Goal: Information Seeking & Learning: Learn about a topic

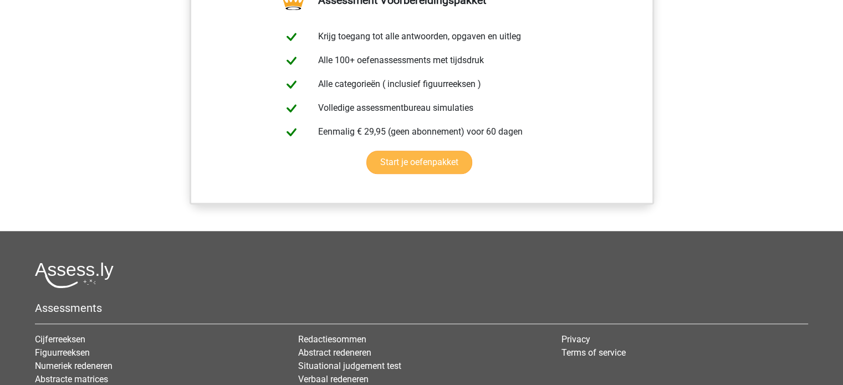
scroll to position [997, 0]
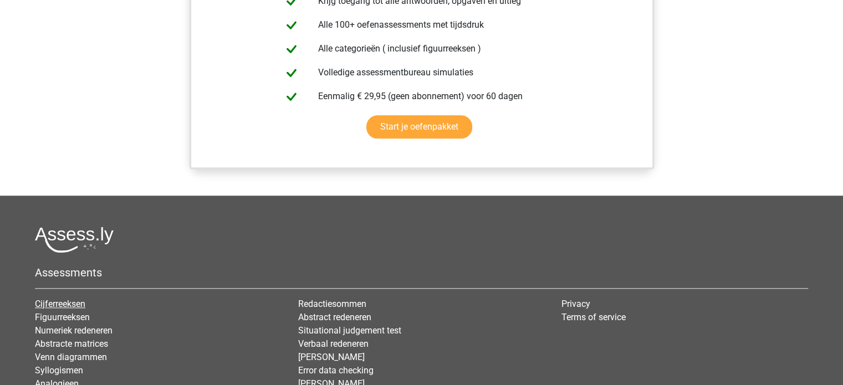
click at [77, 301] on link "Cijferreeksen" at bounding box center [60, 304] width 50 height 11
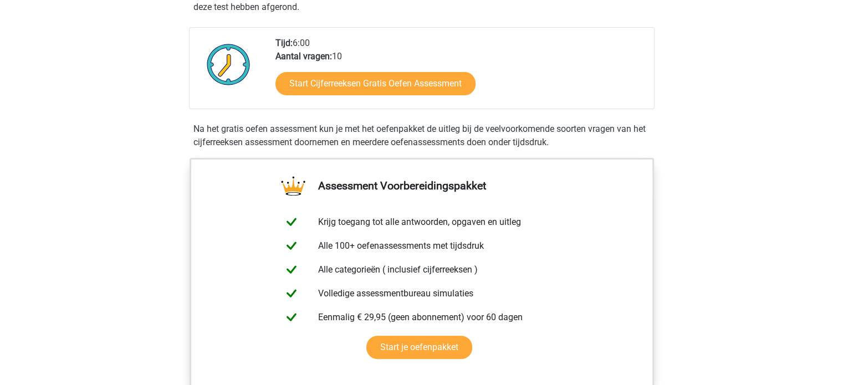
scroll to position [277, 0]
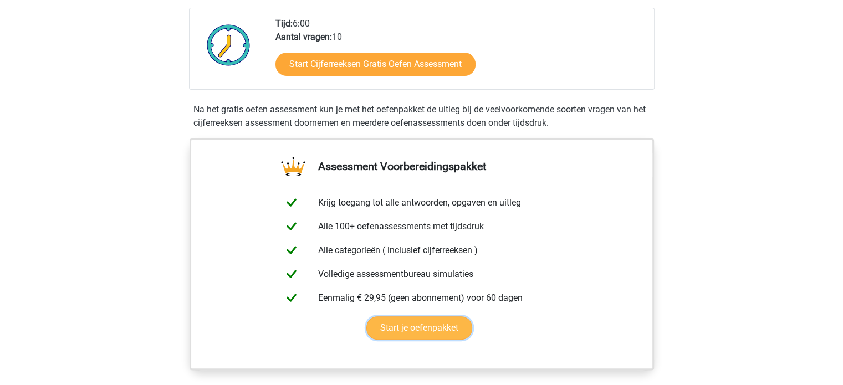
click at [449, 340] on link "Start je oefenpakket" at bounding box center [419, 327] width 106 height 23
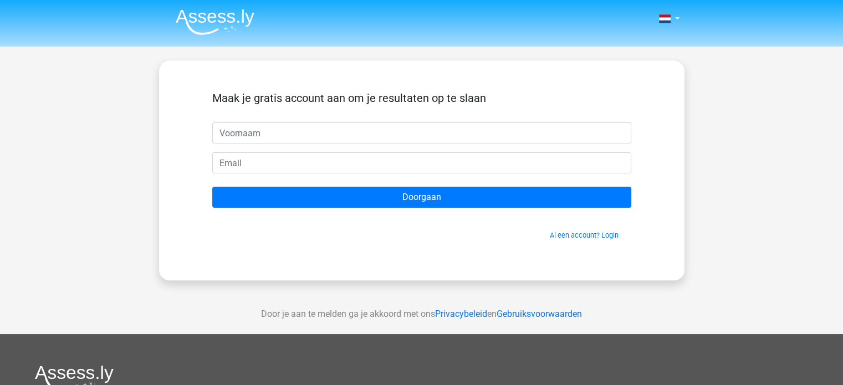
click at [296, 138] on input "text" at bounding box center [421, 132] width 419 height 21
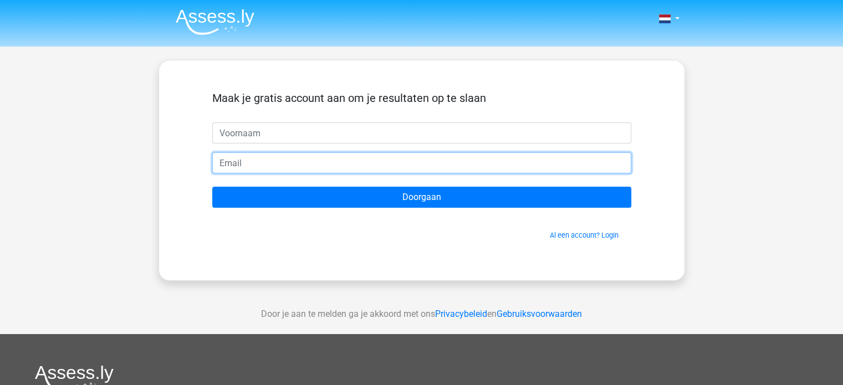
click at [233, 169] on input "email" at bounding box center [421, 162] width 419 height 21
type input "[EMAIL_ADDRESS][DOMAIN_NAME]"
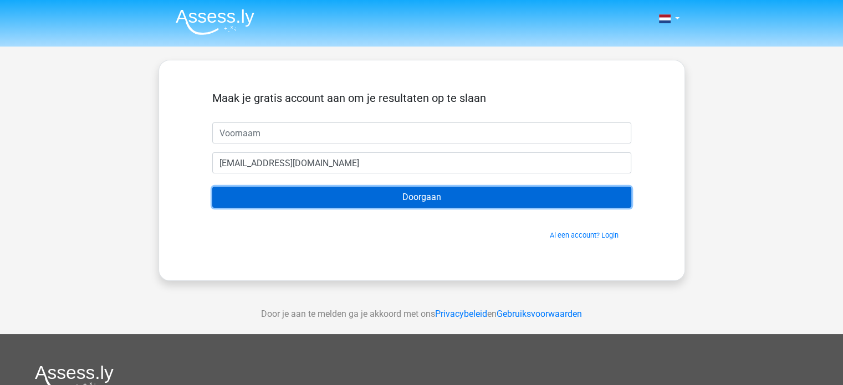
click at [447, 198] on input "Doorgaan" at bounding box center [421, 197] width 419 height 21
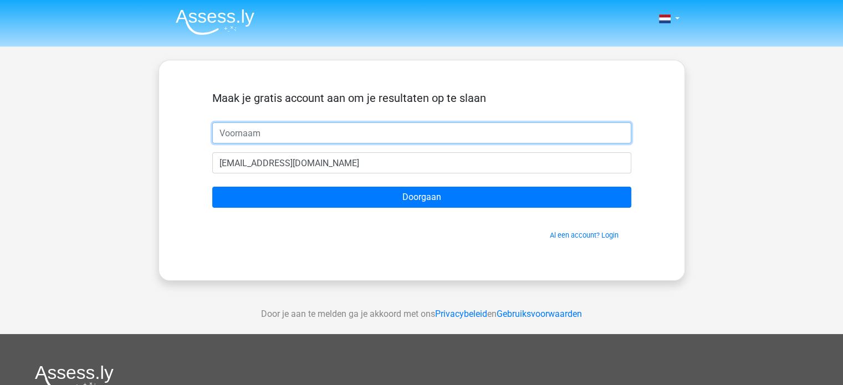
click at [242, 137] on input "text" at bounding box center [421, 132] width 419 height 21
type input "Wim"
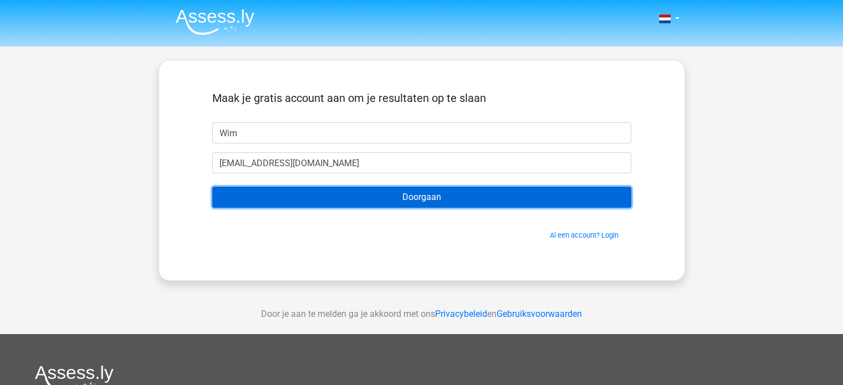
click at [434, 197] on input "Doorgaan" at bounding box center [421, 197] width 419 height 21
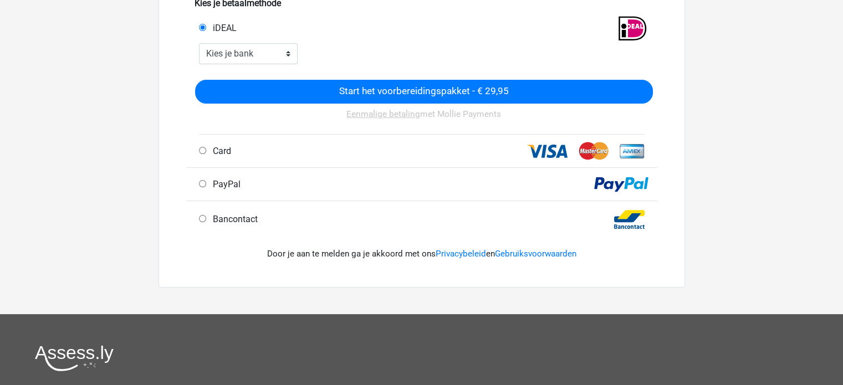
scroll to position [222, 0]
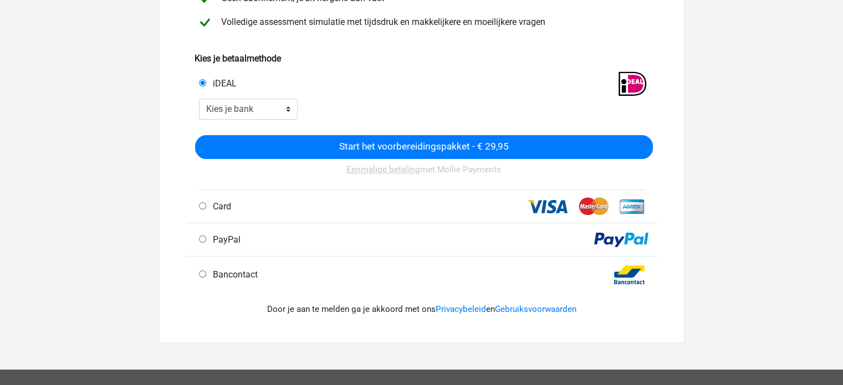
click at [244, 272] on span "Bancontact" at bounding box center [232, 274] width 49 height 11
click at [206, 272] on input "Bancontact" at bounding box center [202, 273] width 7 height 7
radio input "true"
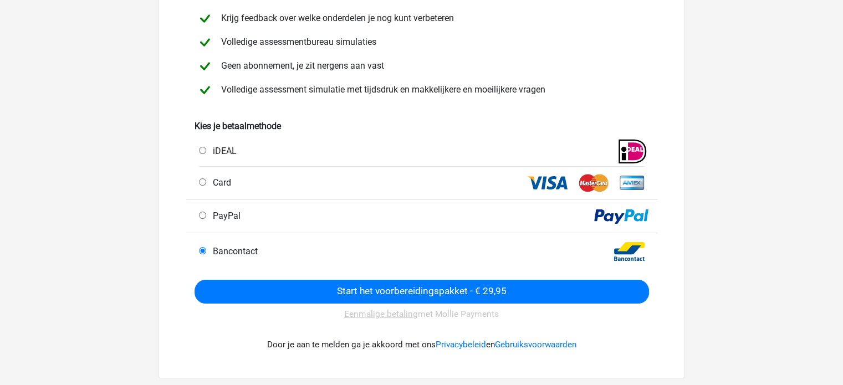
scroll to position [166, 0]
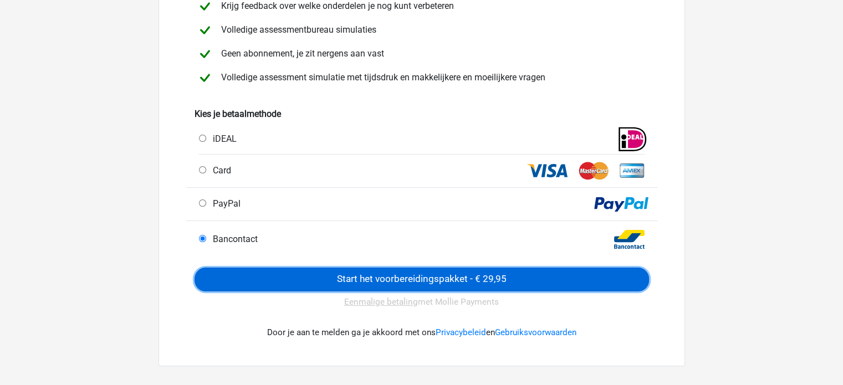
click at [324, 271] on input "Start het voorbereidingspakket - € 29,95" at bounding box center [421, 280] width 454 height 24
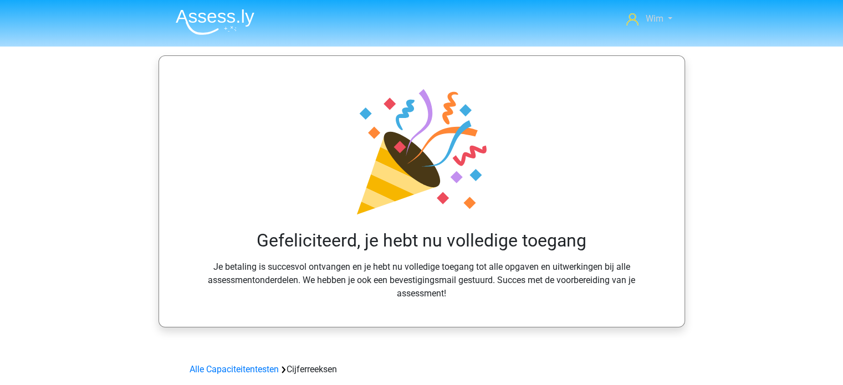
click at [671, 18] on link "Wim" at bounding box center [649, 18] width 54 height 13
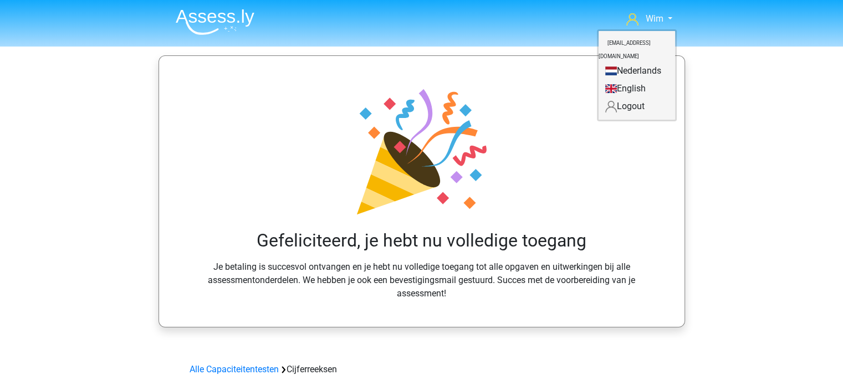
click at [632, 62] on link "Nederlands" at bounding box center [636, 71] width 76 height 18
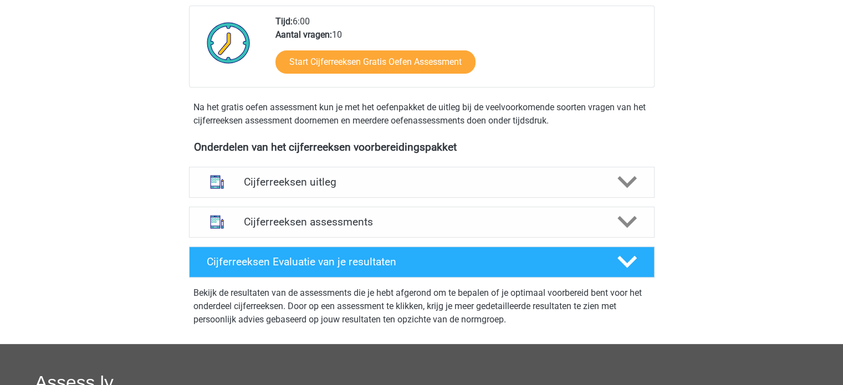
scroll to position [222, 0]
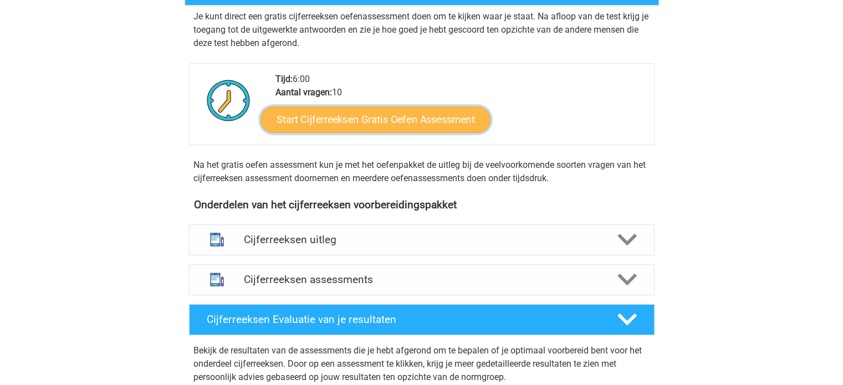
click at [429, 132] on link "Start Cijferreeksen Gratis Oefen Assessment" at bounding box center [375, 119] width 230 height 27
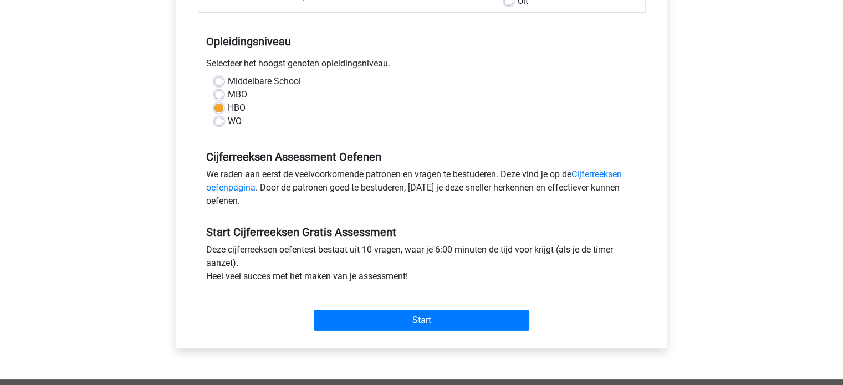
scroll to position [222, 0]
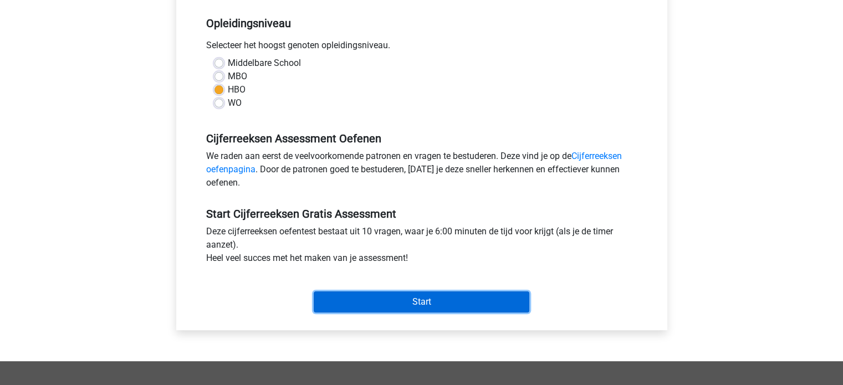
click at [337, 299] on input "Start" at bounding box center [422, 301] width 216 height 21
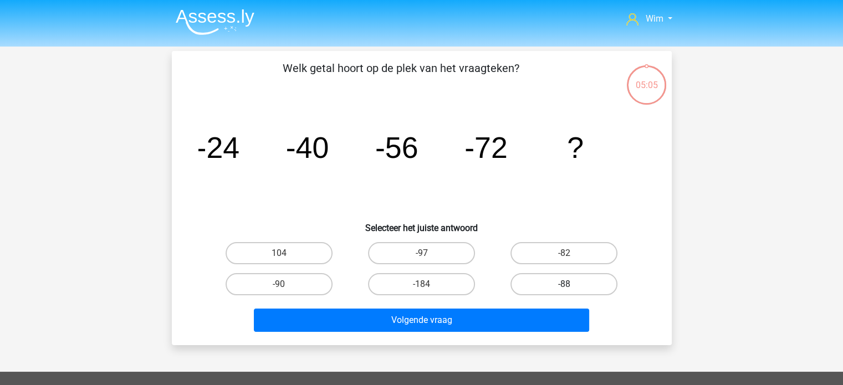
click at [570, 283] on label "-88" at bounding box center [563, 284] width 107 height 22
click at [570, 284] on input "-88" at bounding box center [567, 287] width 7 height 7
radio input "true"
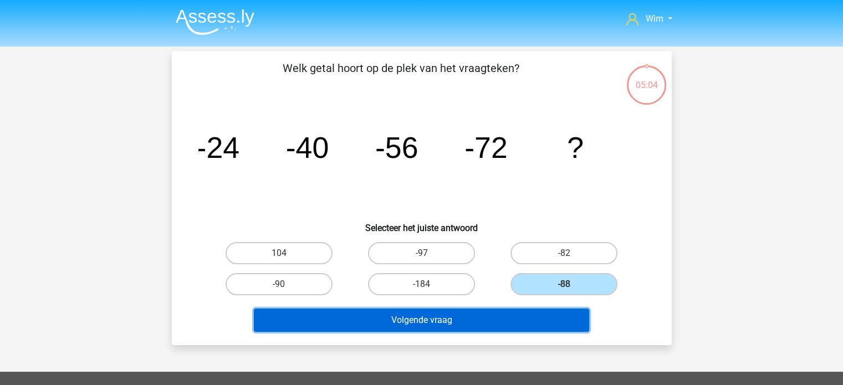
click at [512, 315] on button "Volgende vraag" at bounding box center [421, 320] width 335 height 23
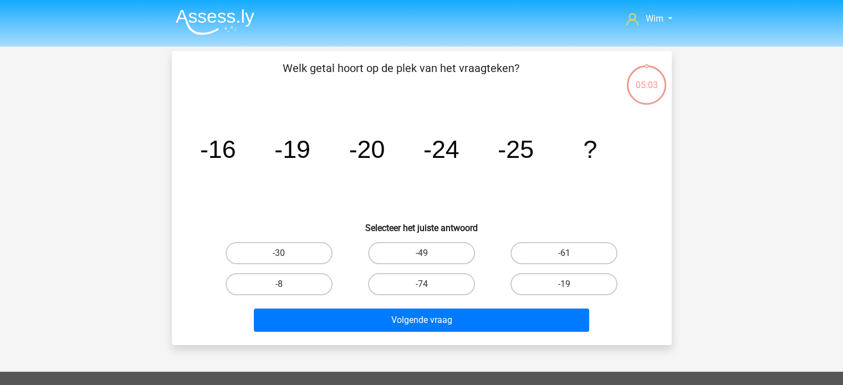
scroll to position [51, 0]
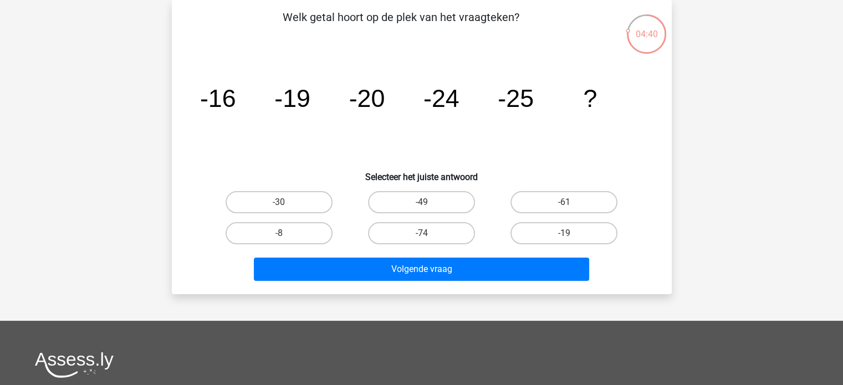
click at [564, 234] on input "-19" at bounding box center [567, 236] width 7 height 7
radio input "true"
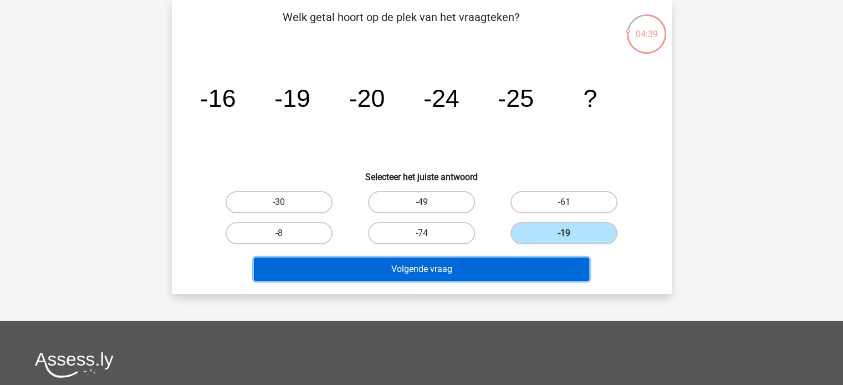
click at [535, 264] on button "Volgende vraag" at bounding box center [421, 269] width 335 height 23
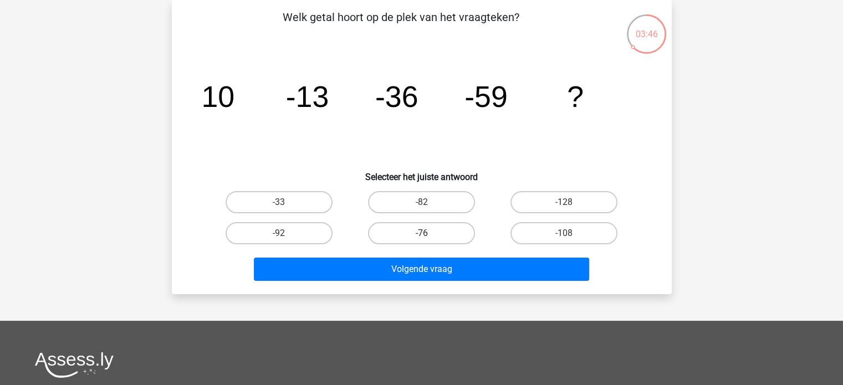
click at [408, 230] on label "-76" at bounding box center [421, 233] width 107 height 22
click at [421, 233] on input "-76" at bounding box center [424, 236] width 7 height 7
radio input "true"
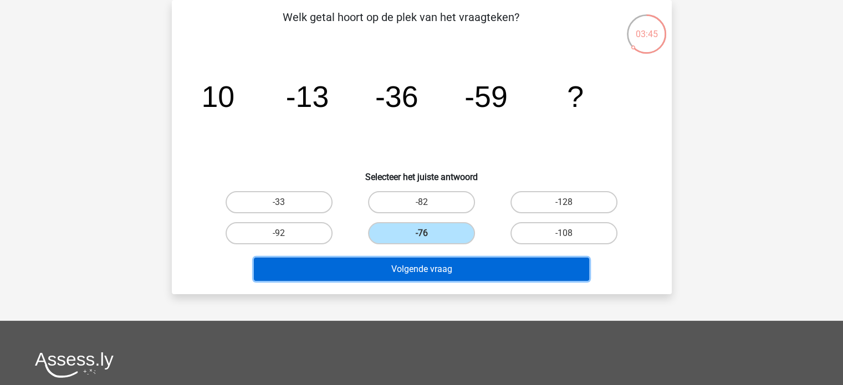
click at [407, 273] on button "Volgende vraag" at bounding box center [421, 269] width 335 height 23
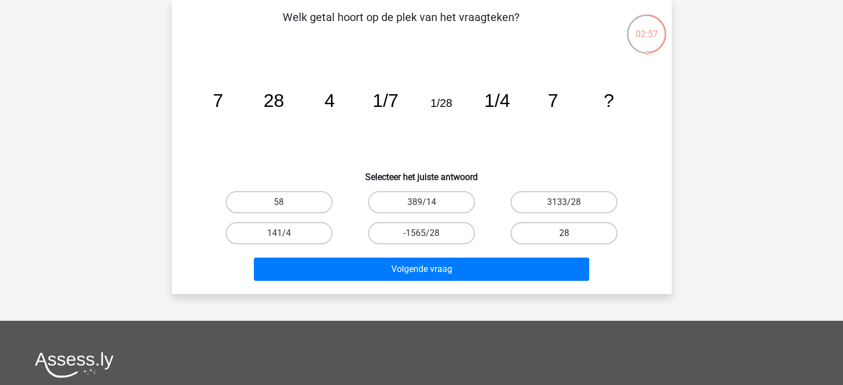
click at [542, 233] on label "28" at bounding box center [563, 233] width 107 height 22
click at [564, 233] on input "28" at bounding box center [567, 236] width 7 height 7
radio input "true"
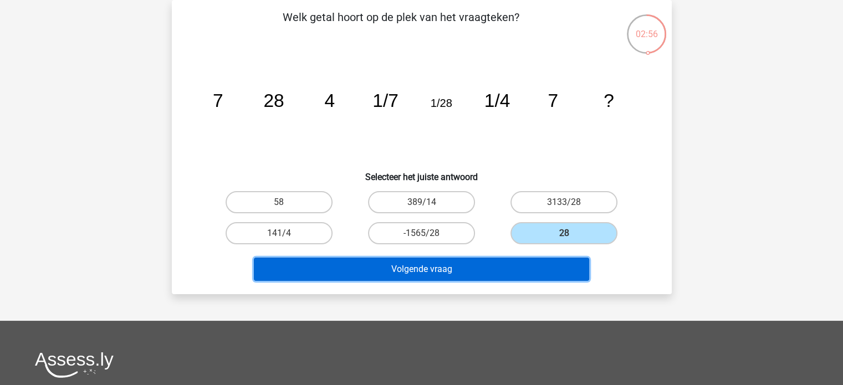
click at [514, 264] on button "Volgende vraag" at bounding box center [421, 269] width 335 height 23
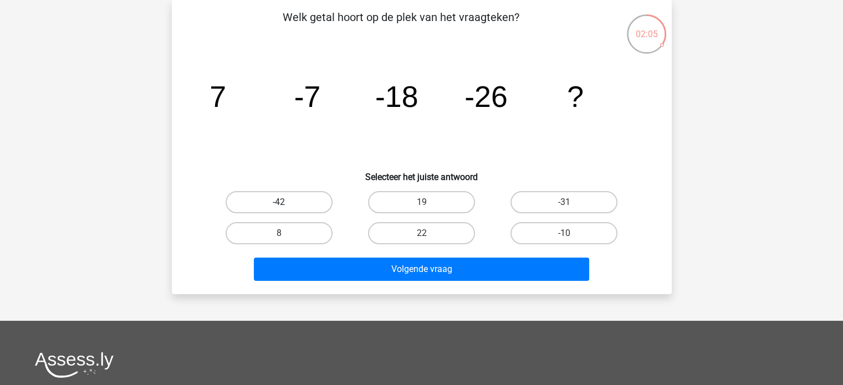
click at [292, 202] on label "-42" at bounding box center [279, 202] width 107 height 22
click at [286, 202] on input "-42" at bounding box center [282, 205] width 7 height 7
radio input "true"
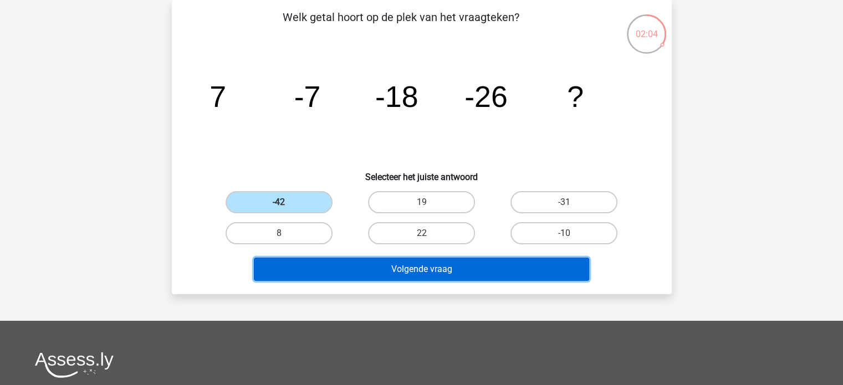
click at [355, 269] on button "Volgende vraag" at bounding box center [421, 269] width 335 height 23
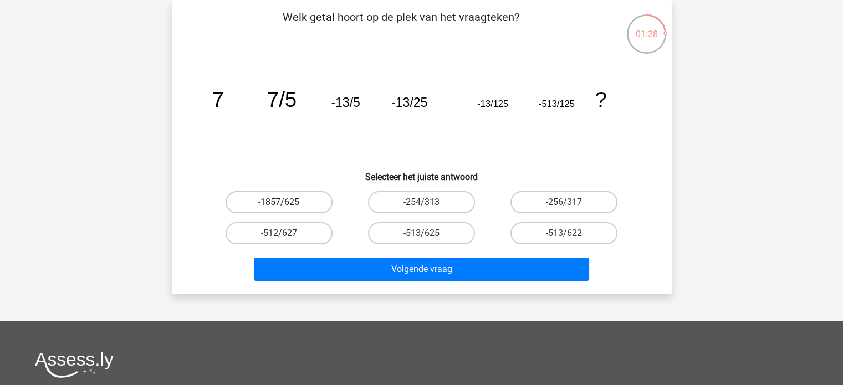
click at [309, 198] on label "-1857/625" at bounding box center [279, 202] width 107 height 22
click at [286, 202] on input "-1857/625" at bounding box center [282, 205] width 7 height 7
radio input "true"
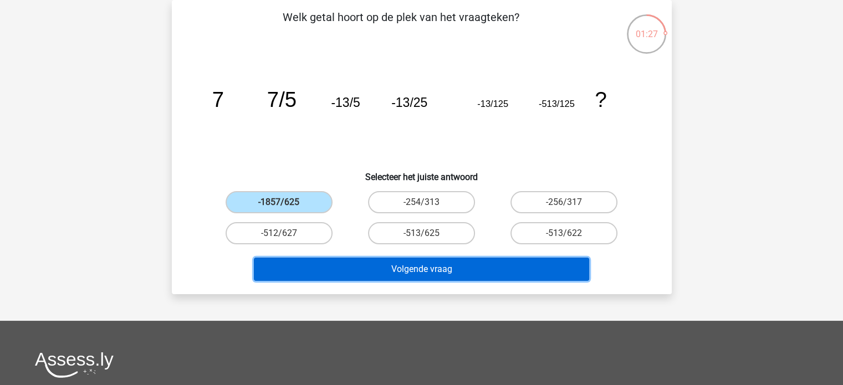
click at [378, 265] on button "Volgende vraag" at bounding box center [421, 269] width 335 height 23
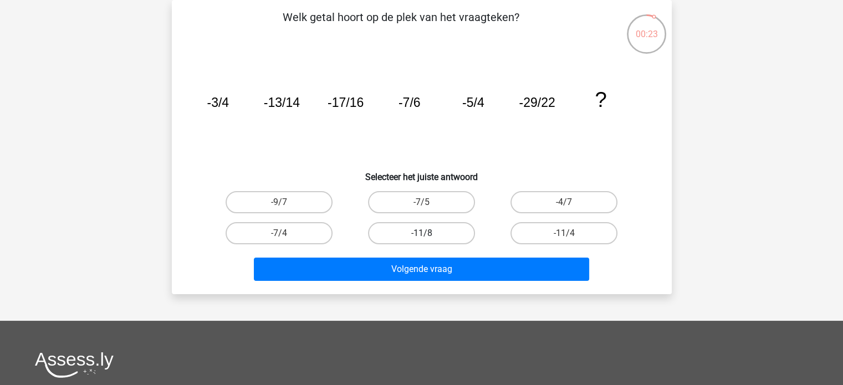
click at [454, 233] on label "-11/8" at bounding box center [421, 233] width 107 height 22
click at [428, 233] on input "-11/8" at bounding box center [424, 236] width 7 height 7
radio input "true"
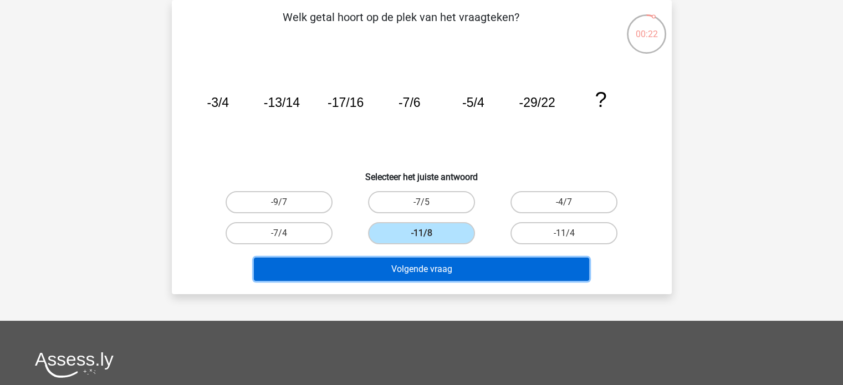
click at [453, 265] on button "Volgende vraag" at bounding box center [421, 269] width 335 height 23
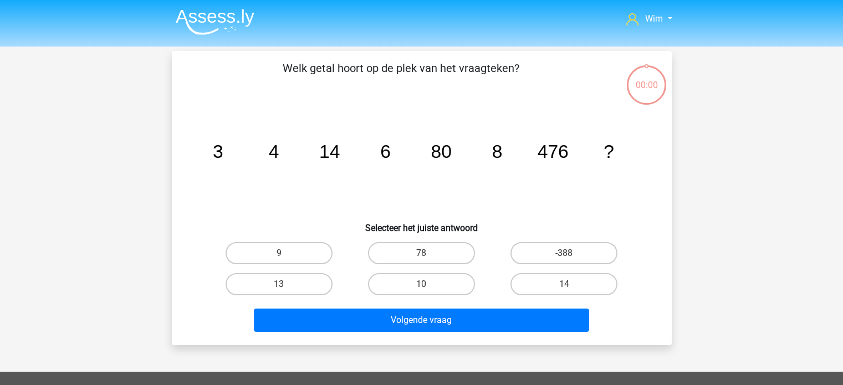
scroll to position [51, 0]
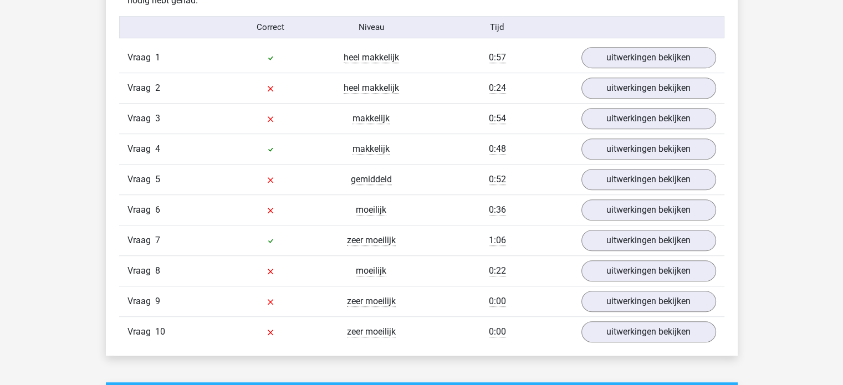
scroll to position [609, 0]
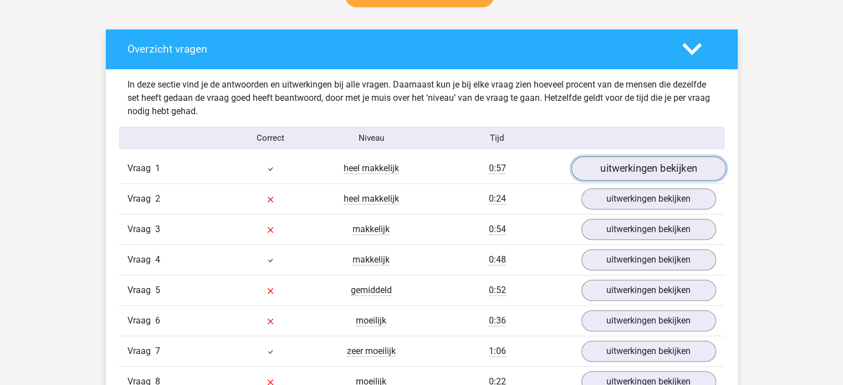
click at [627, 163] on link "uitwerkingen bekijken" at bounding box center [648, 169] width 155 height 24
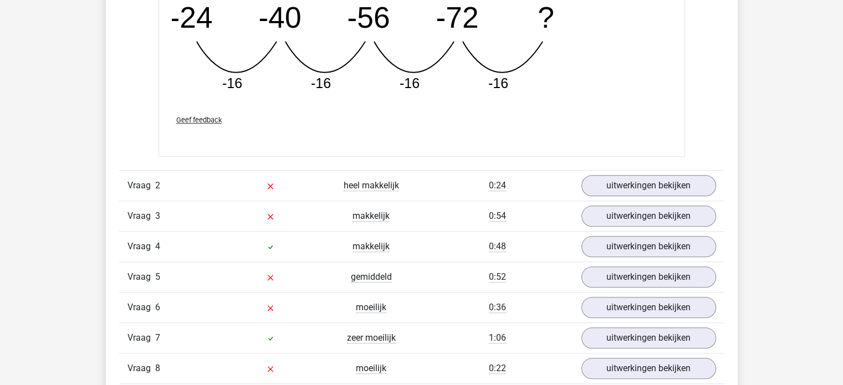
scroll to position [1108, 0]
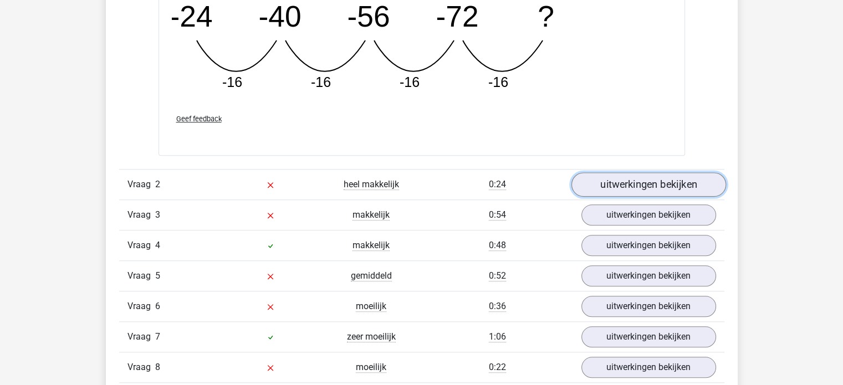
click at [604, 186] on link "uitwerkingen bekijken" at bounding box center [648, 184] width 155 height 24
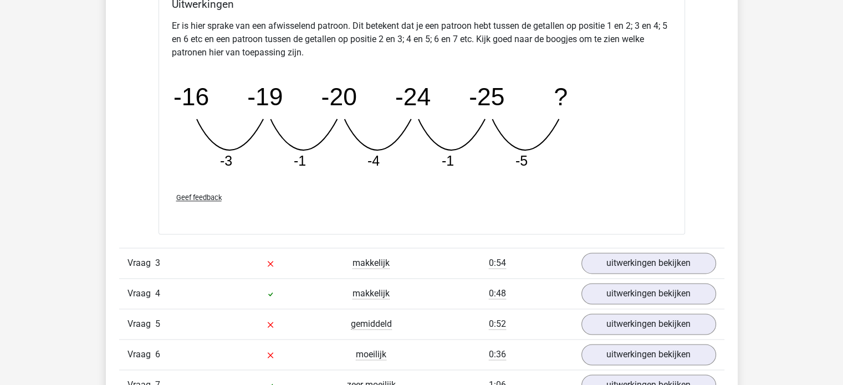
scroll to position [1607, 0]
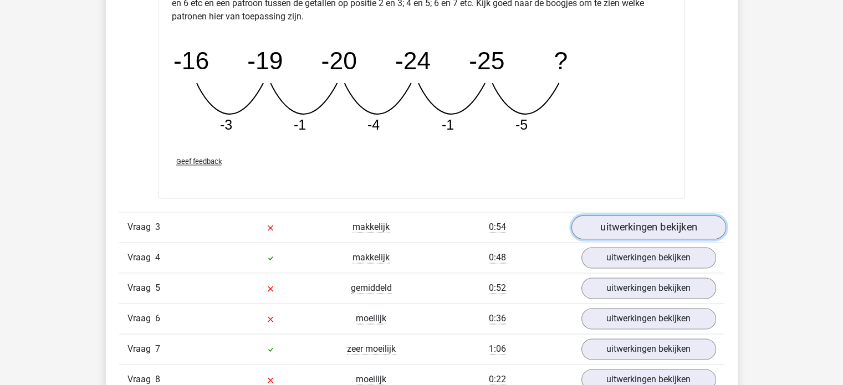
click at [650, 222] on link "uitwerkingen bekijken" at bounding box center [648, 227] width 155 height 24
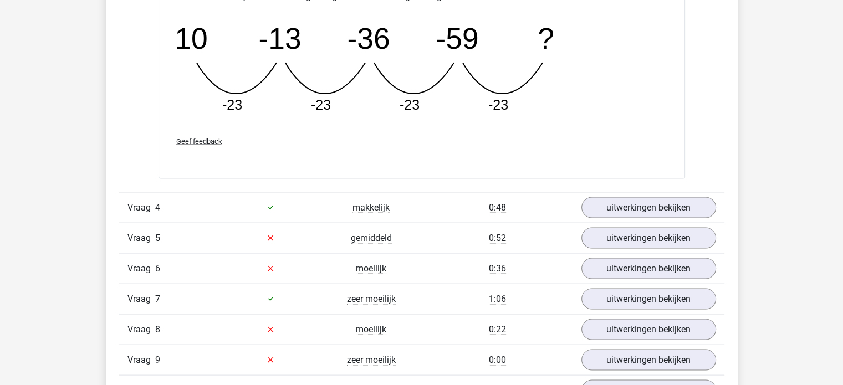
scroll to position [2161, 0]
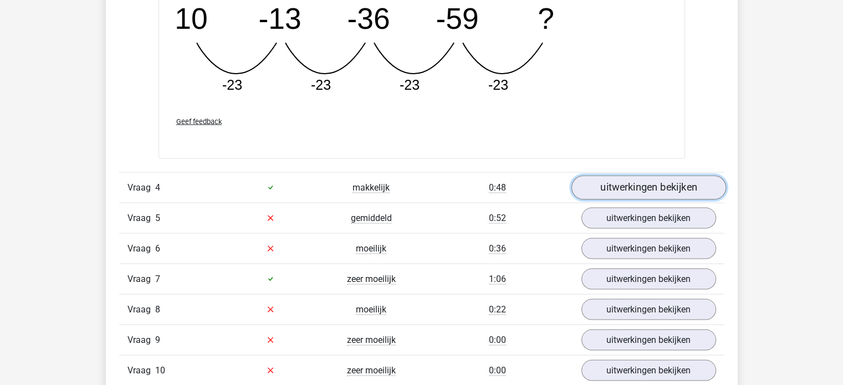
click at [595, 188] on link "uitwerkingen bekijken" at bounding box center [648, 188] width 155 height 24
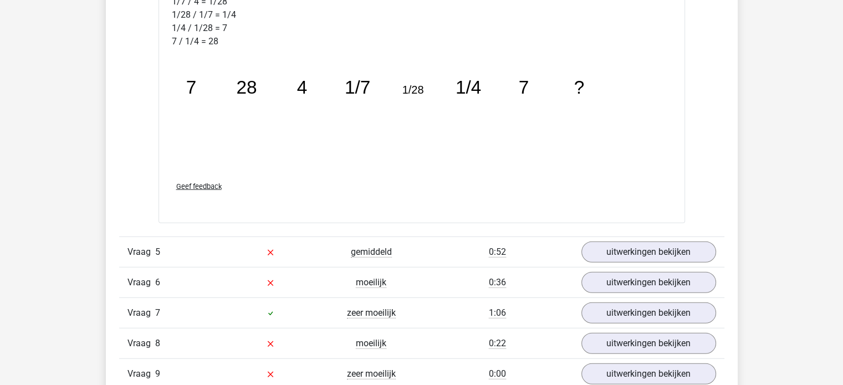
scroll to position [2770, 0]
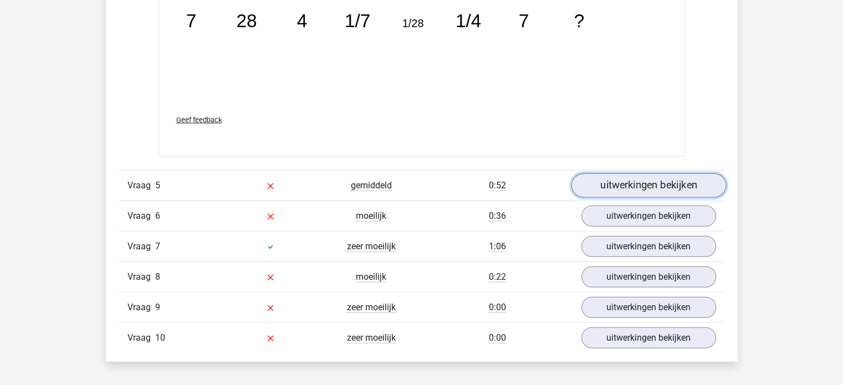
click at [633, 173] on link "uitwerkingen bekijken" at bounding box center [648, 185] width 155 height 24
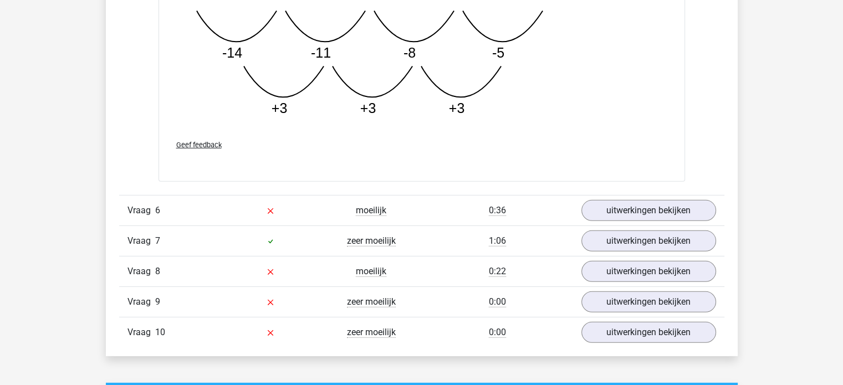
scroll to position [3324, 0]
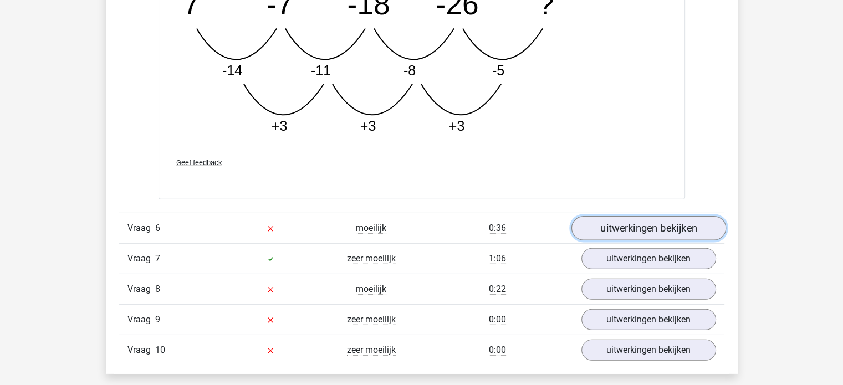
click at [669, 228] on link "uitwerkingen bekijken" at bounding box center [648, 228] width 155 height 24
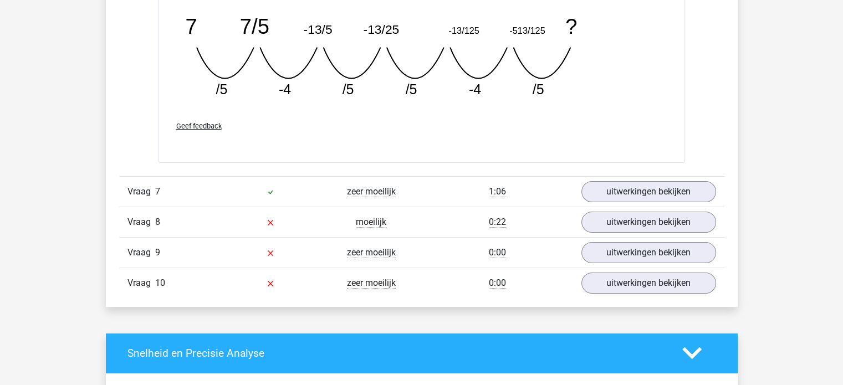
scroll to position [3878, 0]
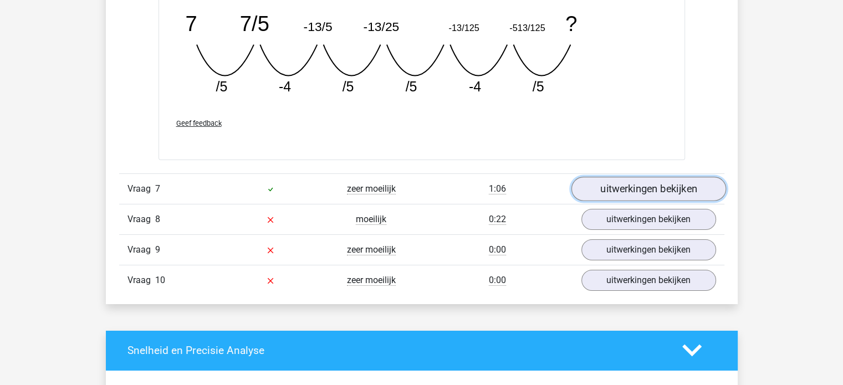
click at [670, 190] on link "uitwerkingen bekijken" at bounding box center [648, 189] width 155 height 24
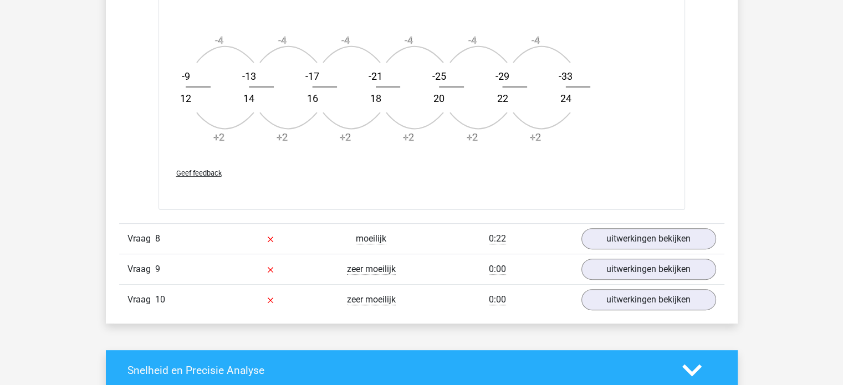
scroll to position [4543, 0]
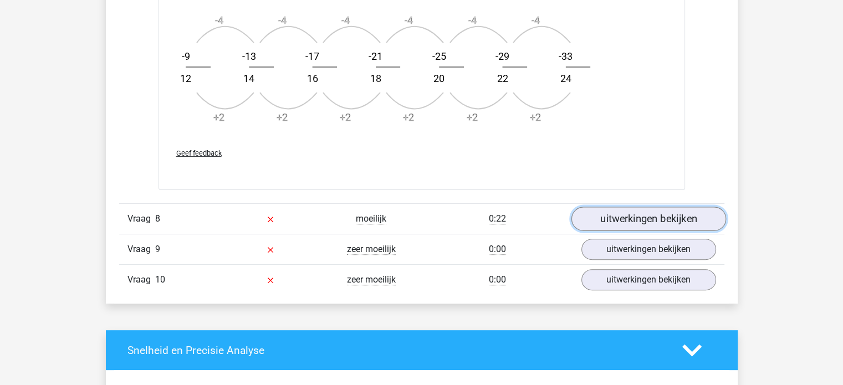
click at [649, 218] on link "uitwerkingen bekijken" at bounding box center [648, 219] width 155 height 24
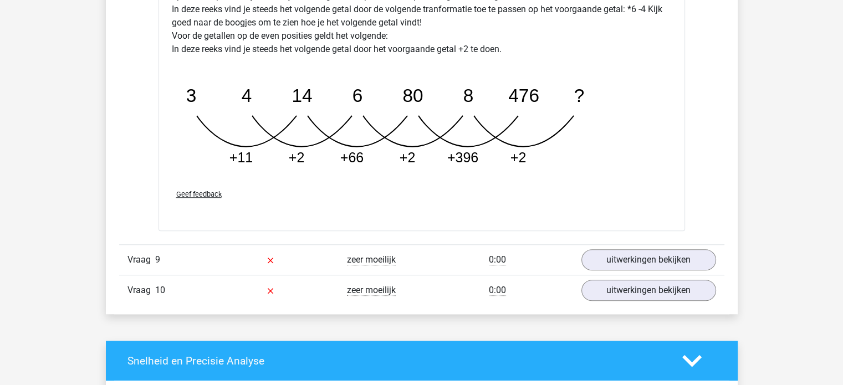
scroll to position [5097, 0]
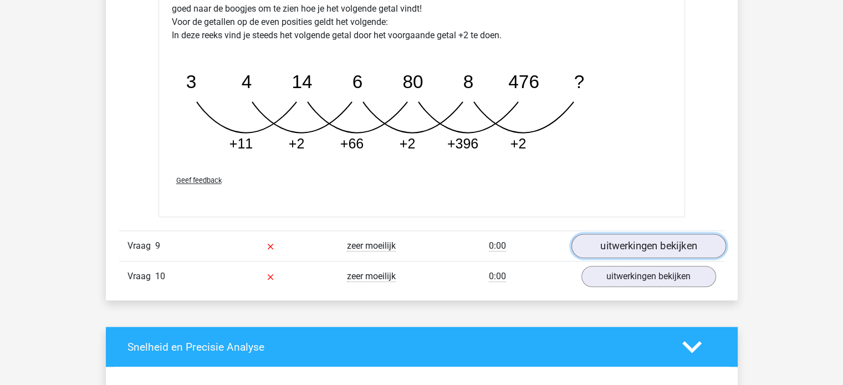
click at [664, 242] on link "uitwerkingen bekijken" at bounding box center [648, 246] width 155 height 24
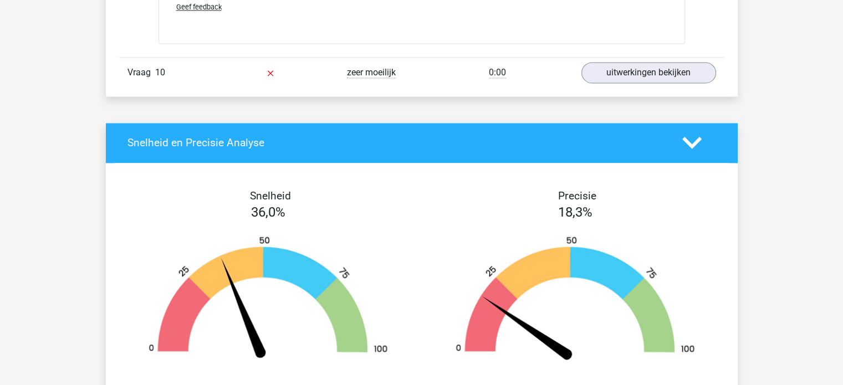
scroll to position [5873, 0]
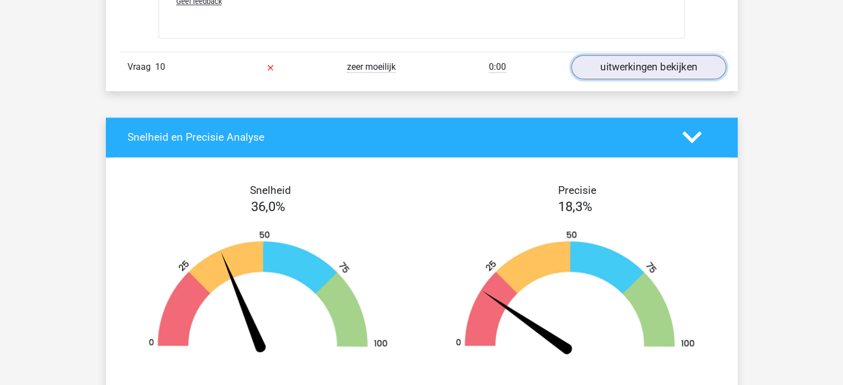
click at [667, 64] on link "uitwerkingen bekijken" at bounding box center [648, 67] width 155 height 24
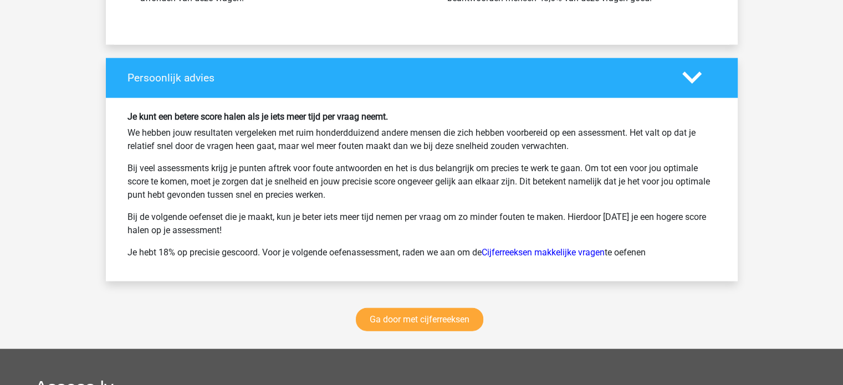
scroll to position [6926, 0]
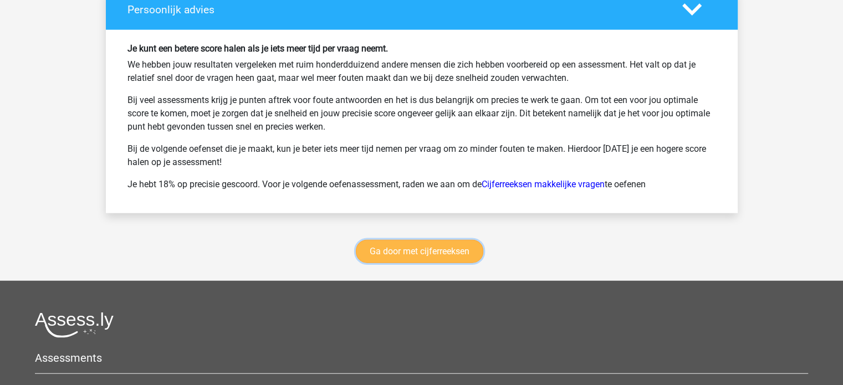
click at [393, 246] on link "Ga door met cijferreeksen" at bounding box center [419, 251] width 127 height 23
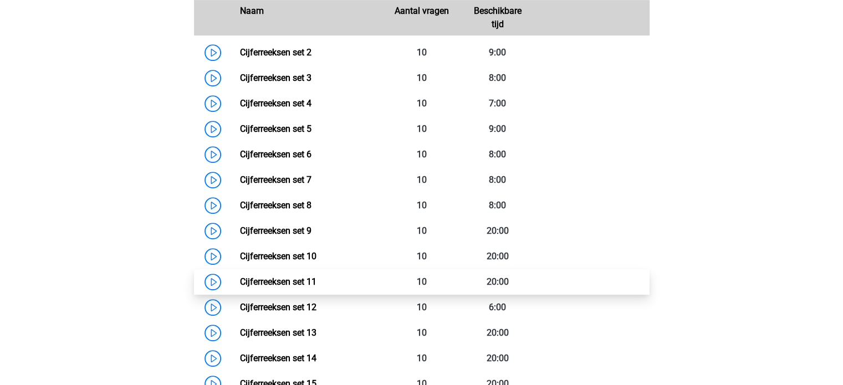
scroll to position [439, 0]
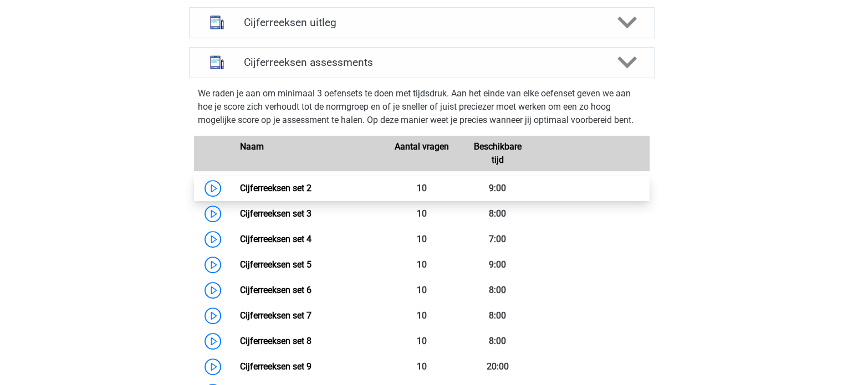
click at [290, 193] on link "Cijferreeksen set 2" at bounding box center [275, 188] width 71 height 11
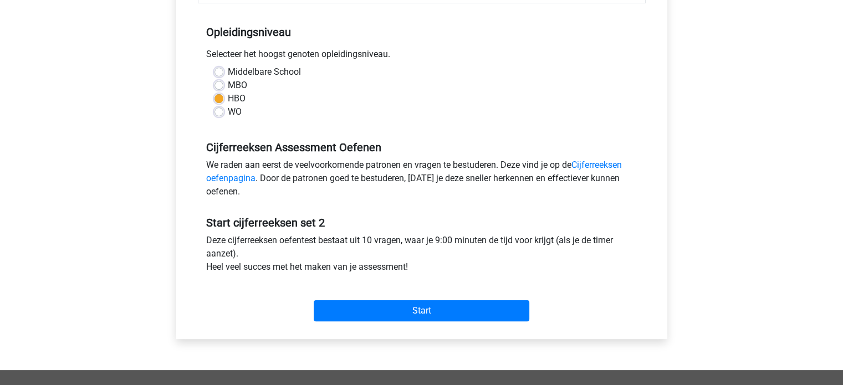
scroll to position [277, 0]
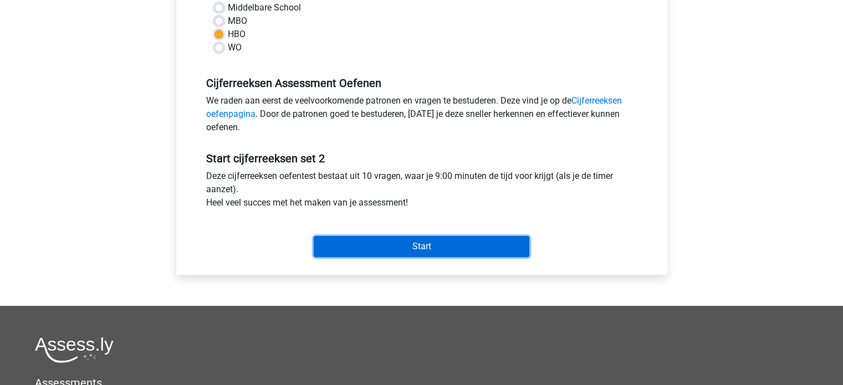
click at [335, 238] on input "Start" at bounding box center [422, 246] width 216 height 21
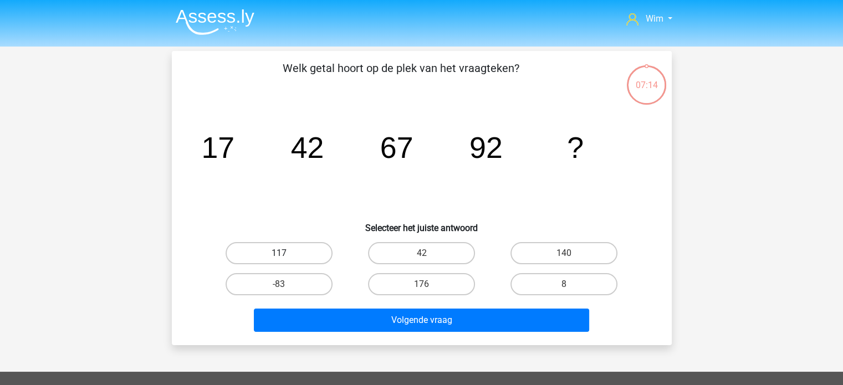
click at [253, 252] on label "117" at bounding box center [279, 253] width 107 height 22
click at [279, 253] on input "117" at bounding box center [282, 256] width 7 height 7
radio input "true"
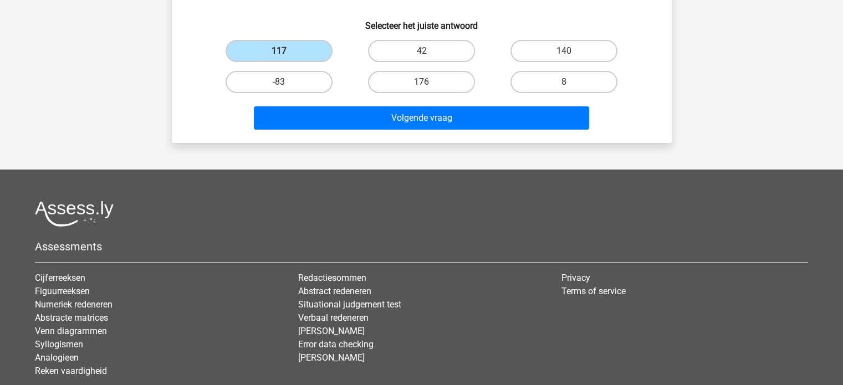
scroll to position [222, 0]
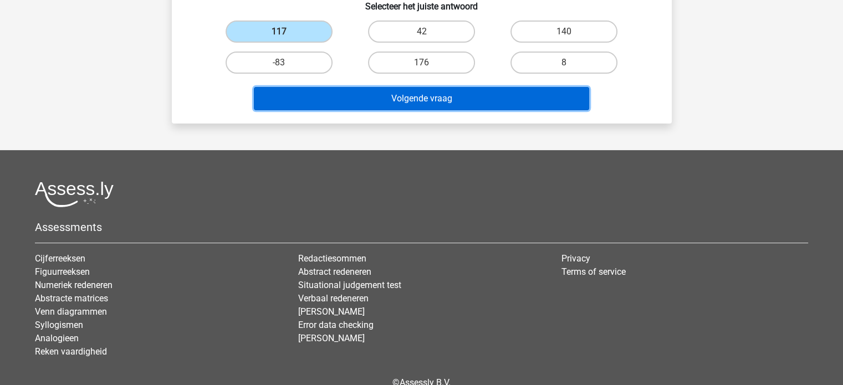
click at [402, 95] on button "Volgende vraag" at bounding box center [421, 98] width 335 height 23
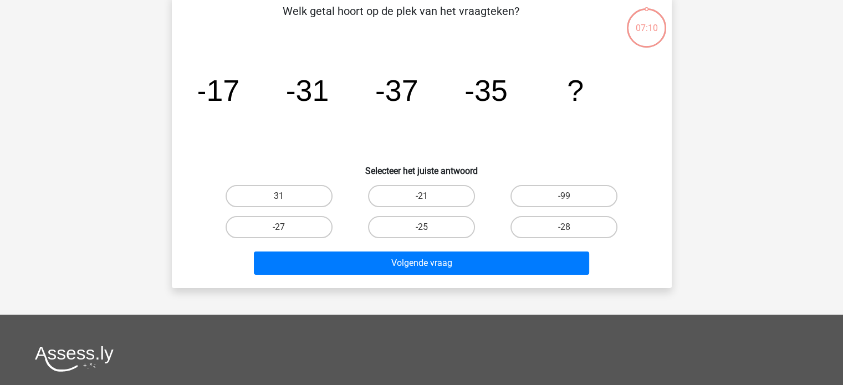
scroll to position [51, 0]
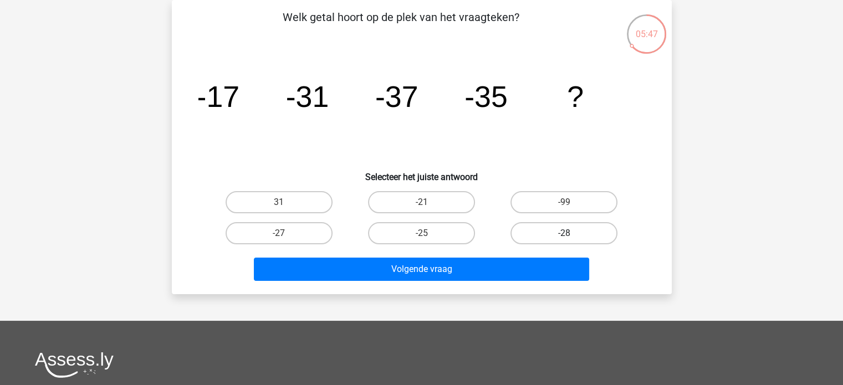
click at [548, 229] on label "-28" at bounding box center [563, 233] width 107 height 22
click at [564, 233] on input "-28" at bounding box center [567, 236] width 7 height 7
radio input "true"
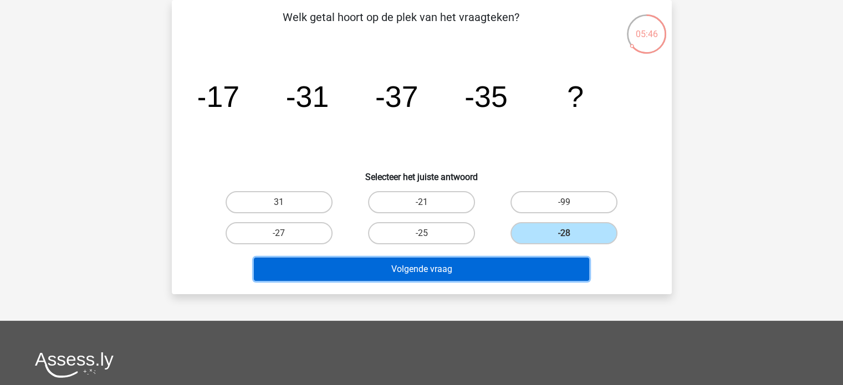
click at [526, 262] on button "Volgende vraag" at bounding box center [421, 269] width 335 height 23
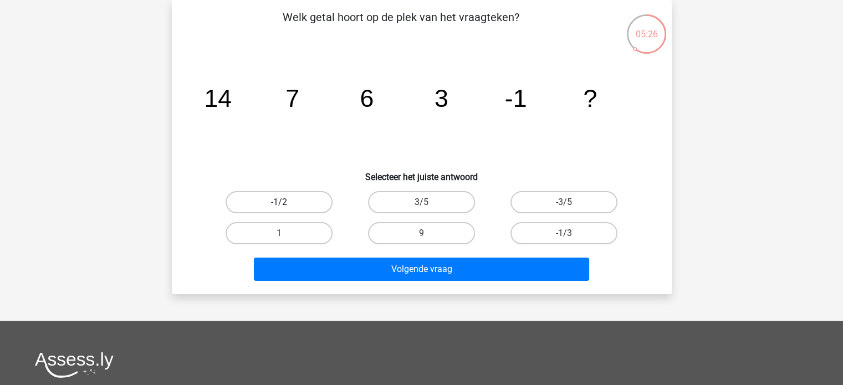
click at [311, 203] on label "-1/2" at bounding box center [279, 202] width 107 height 22
click at [286, 203] on input "-1/2" at bounding box center [282, 205] width 7 height 7
radio input "true"
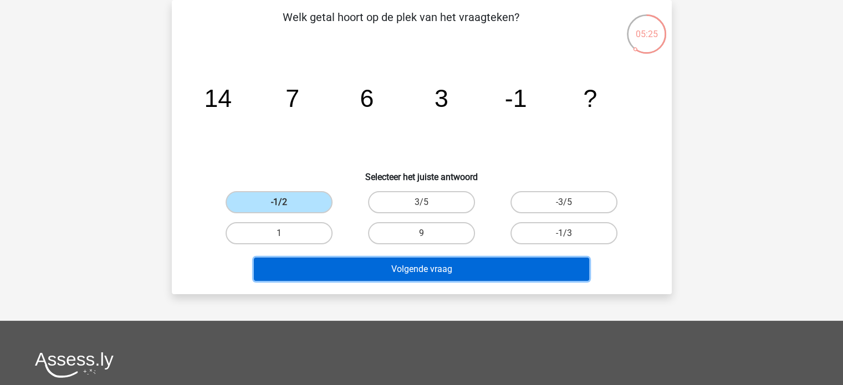
click at [469, 265] on button "Volgende vraag" at bounding box center [421, 269] width 335 height 23
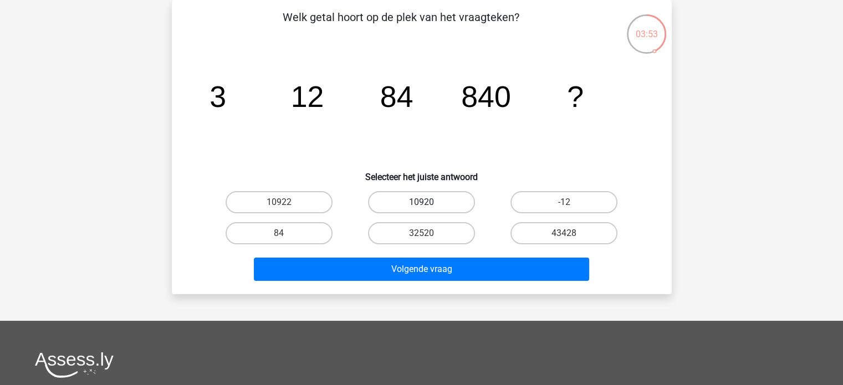
click at [419, 196] on label "10920" at bounding box center [421, 202] width 107 height 22
click at [421, 202] on input "10920" at bounding box center [424, 205] width 7 height 7
radio input "true"
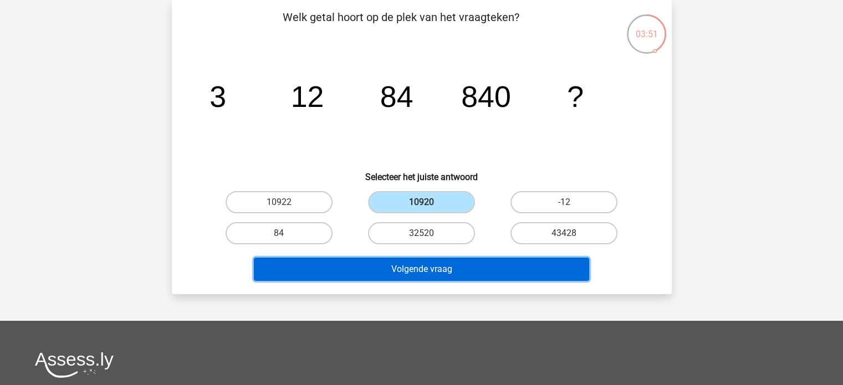
click at [409, 263] on button "Volgende vraag" at bounding box center [421, 269] width 335 height 23
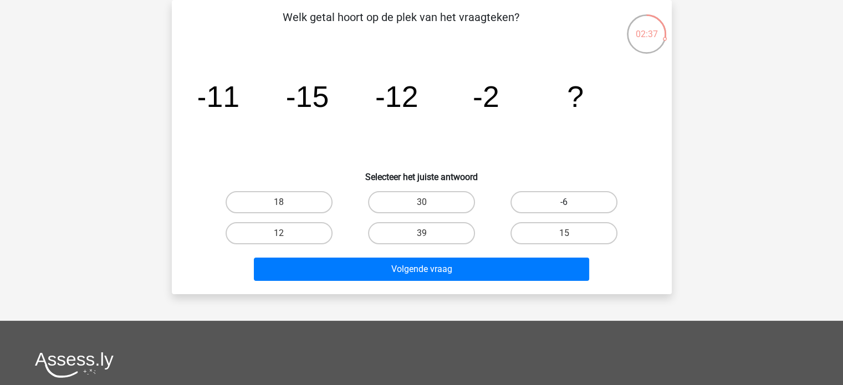
click at [541, 194] on div "-6" at bounding box center [564, 202] width 142 height 31
click at [539, 201] on label "-6" at bounding box center [563, 202] width 107 height 22
click at [564, 202] on input "-6" at bounding box center [567, 205] width 7 height 7
radio input "true"
click at [301, 207] on label "18" at bounding box center [279, 202] width 107 height 22
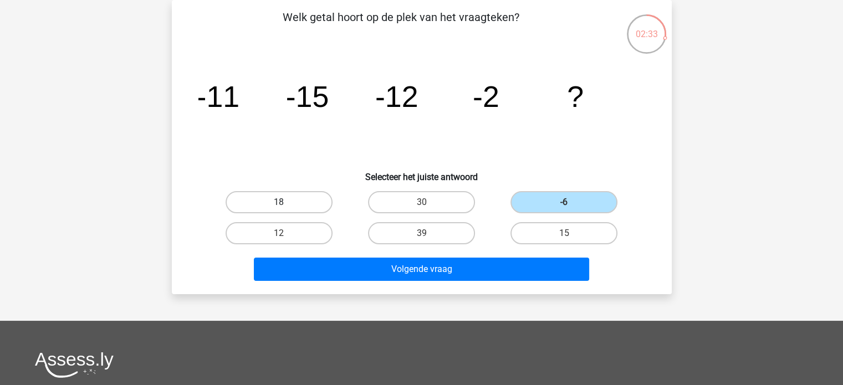
click at [286, 207] on input "18" at bounding box center [282, 205] width 7 height 7
radio input "true"
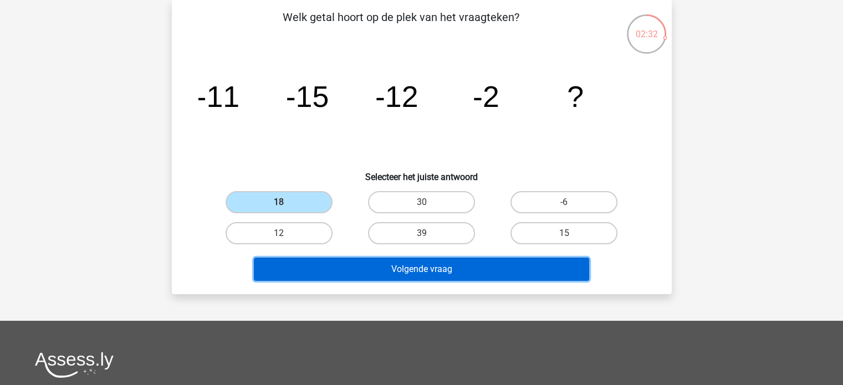
click at [408, 270] on button "Volgende vraag" at bounding box center [421, 269] width 335 height 23
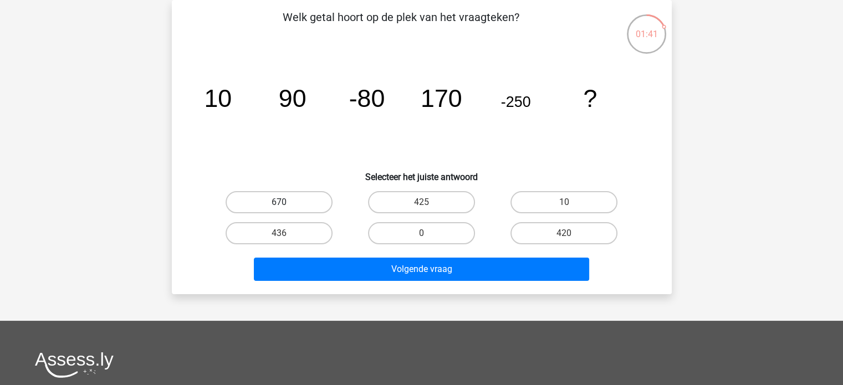
click at [326, 211] on label "670" at bounding box center [279, 202] width 107 height 22
click at [286, 209] on input "670" at bounding box center [282, 205] width 7 height 7
radio input "true"
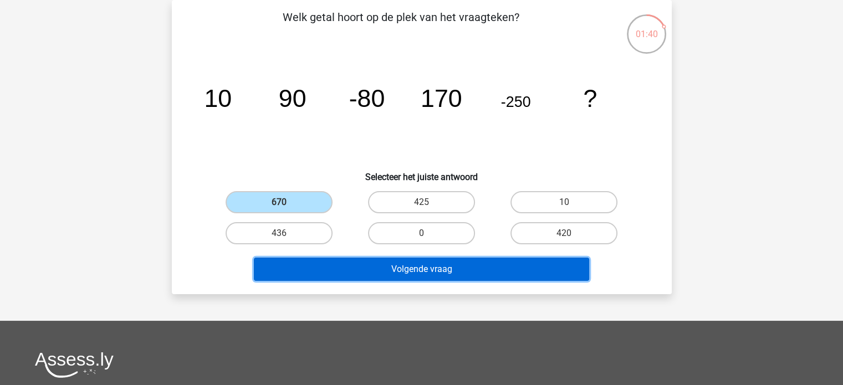
click at [401, 271] on button "Volgende vraag" at bounding box center [421, 269] width 335 height 23
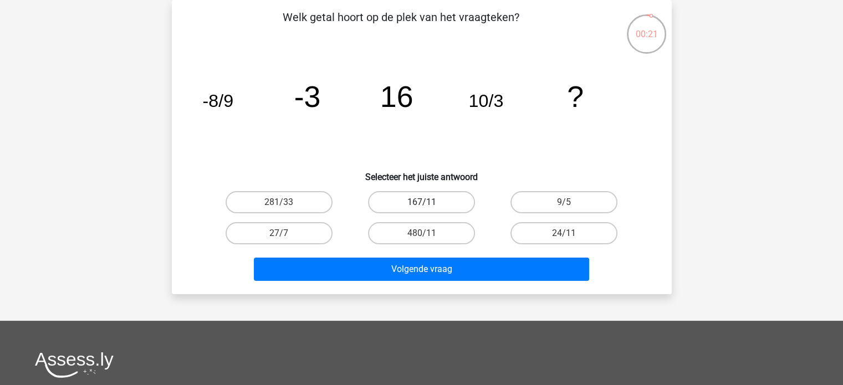
click at [391, 198] on label "167/11" at bounding box center [421, 202] width 107 height 22
click at [421, 202] on input "167/11" at bounding box center [424, 205] width 7 height 7
radio input "true"
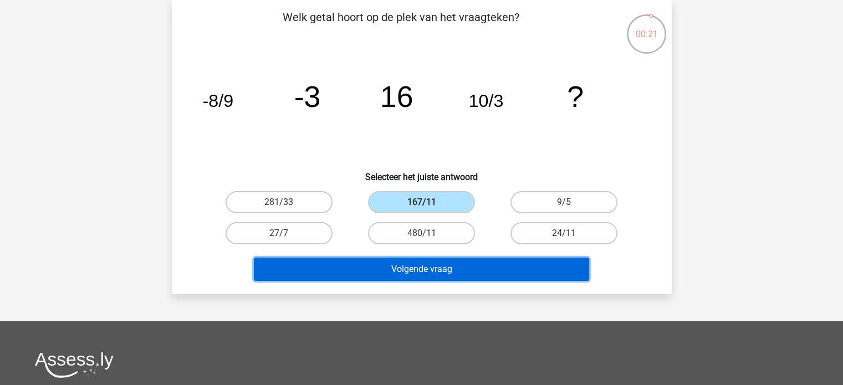
click at [386, 274] on button "Volgende vraag" at bounding box center [421, 269] width 335 height 23
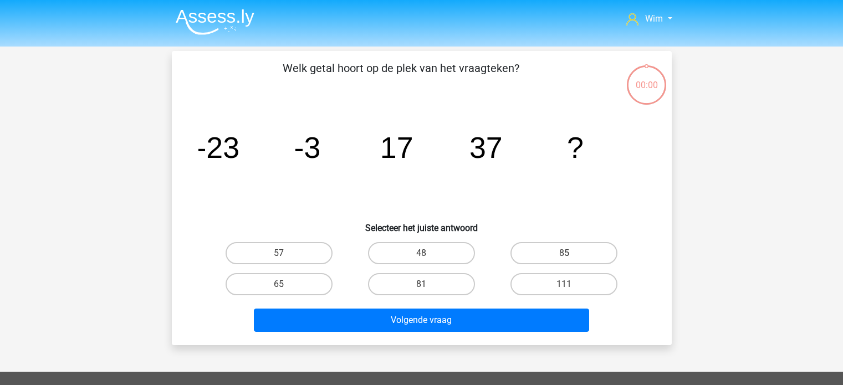
scroll to position [51, 0]
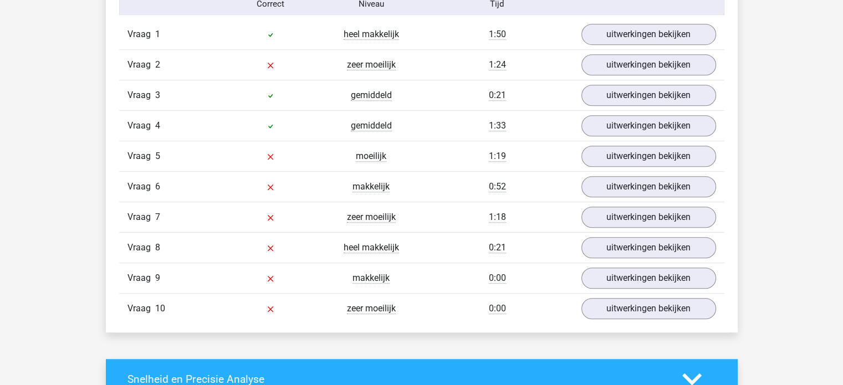
scroll to position [720, 0]
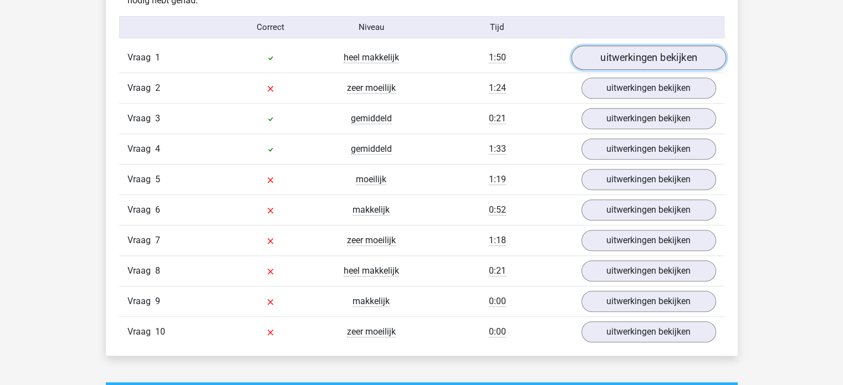
click at [599, 61] on link "uitwerkingen bekijken" at bounding box center [648, 58] width 155 height 24
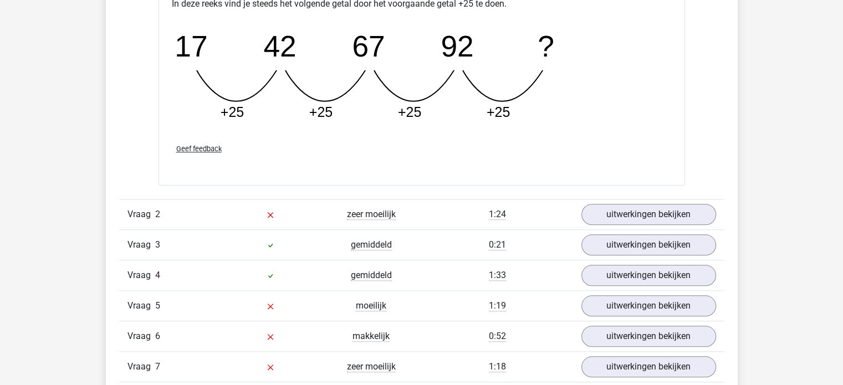
scroll to position [1108, 0]
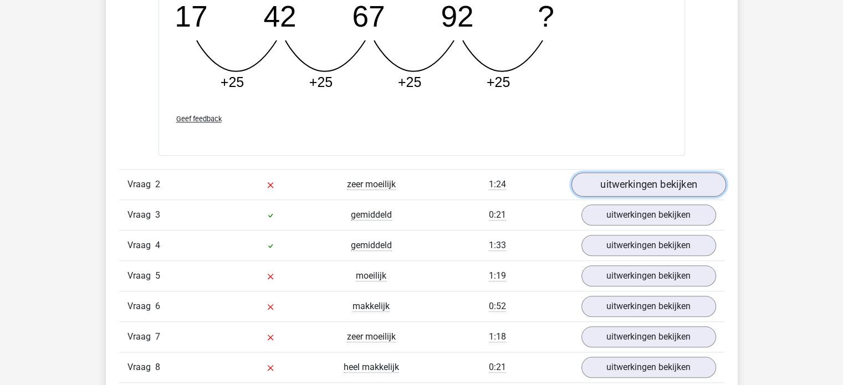
click at [615, 183] on link "uitwerkingen bekijken" at bounding box center [648, 184] width 155 height 24
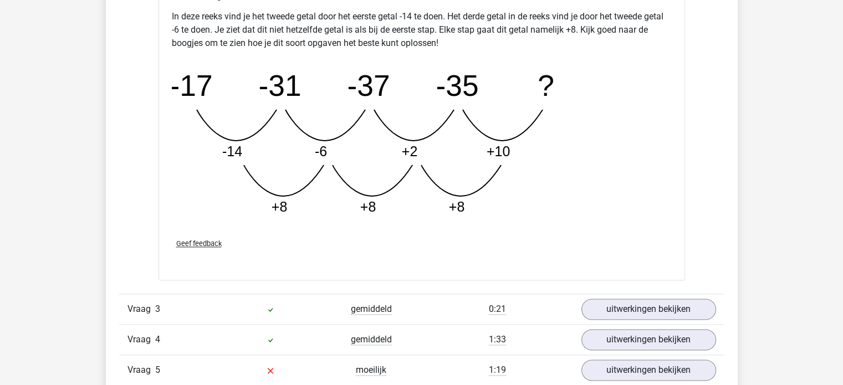
scroll to position [1828, 0]
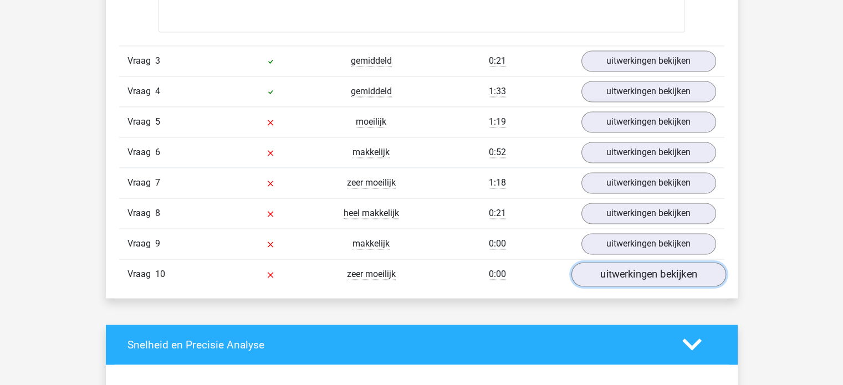
click at [592, 272] on link "uitwerkingen bekijken" at bounding box center [648, 274] width 155 height 24
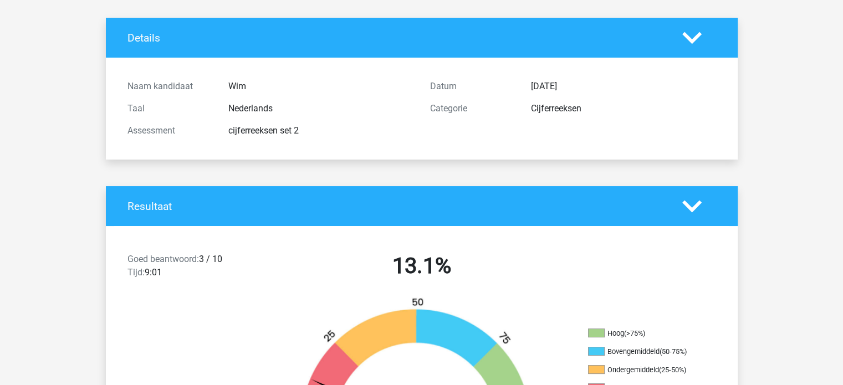
scroll to position [0, 0]
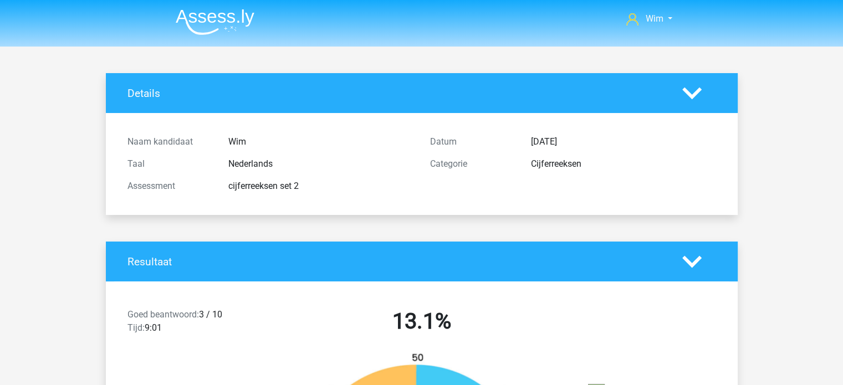
click at [233, 17] on img at bounding box center [215, 22] width 79 height 26
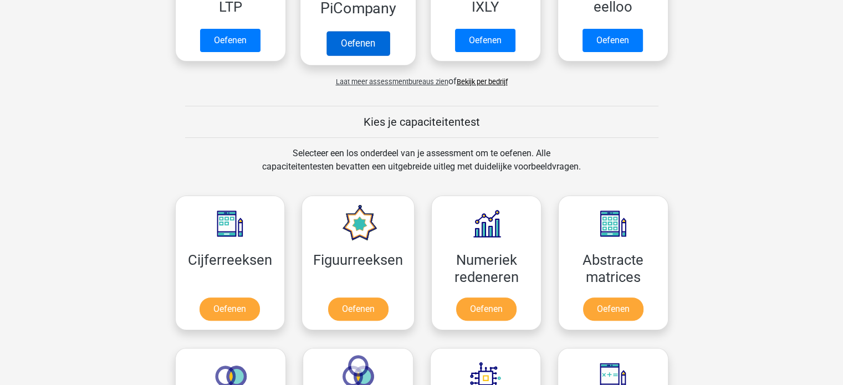
scroll to position [388, 0]
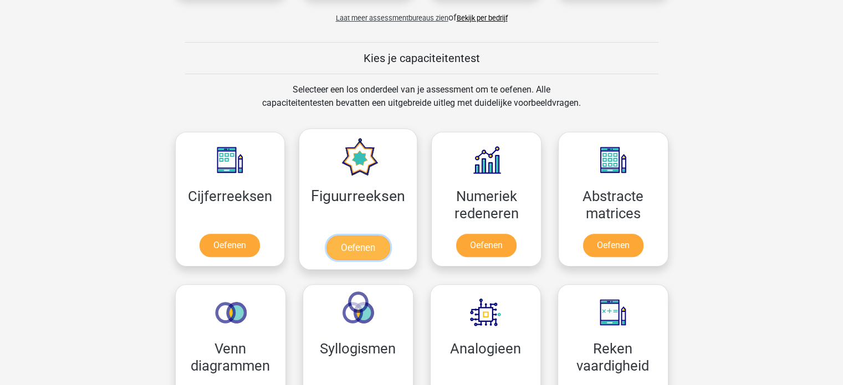
click at [363, 251] on link "Oefenen" at bounding box center [357, 247] width 63 height 24
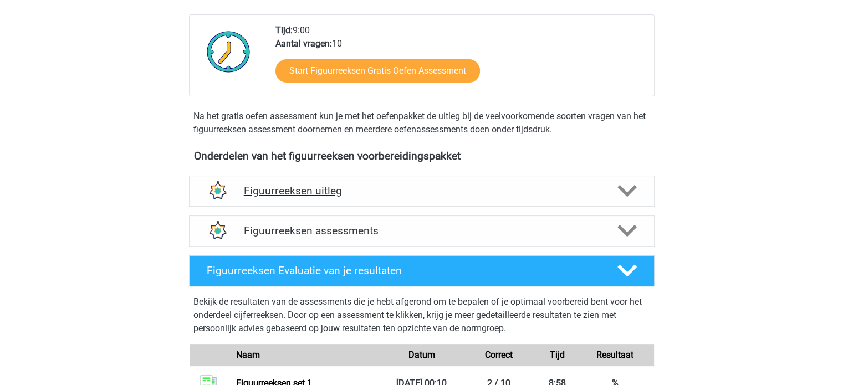
scroll to position [277, 0]
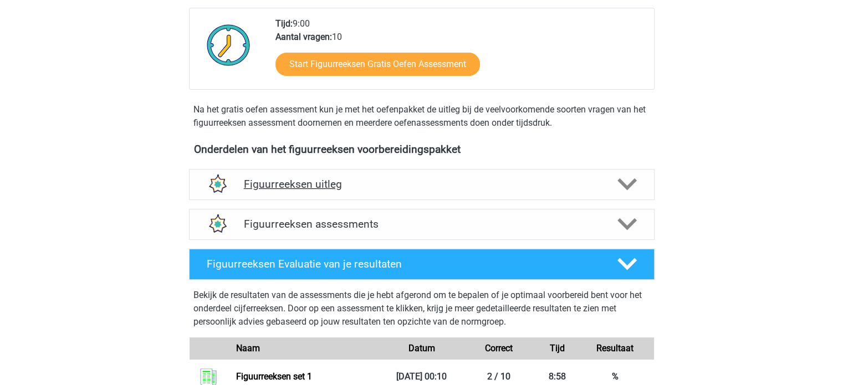
click at [329, 182] on h4 "Figuurreeksen uitleg" at bounding box center [422, 184] width 356 height 13
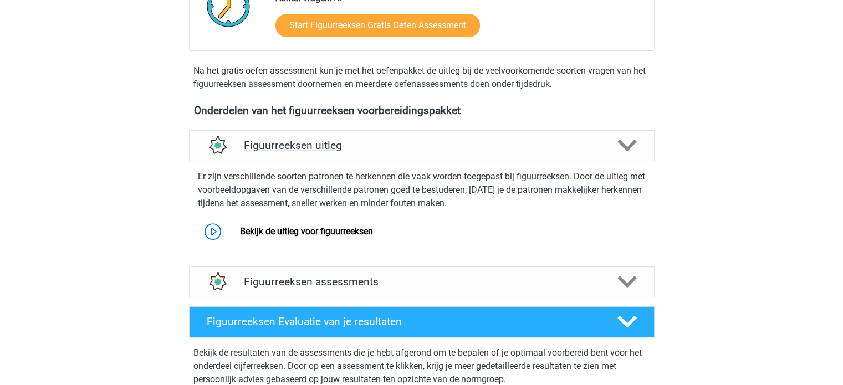
scroll to position [388, 0]
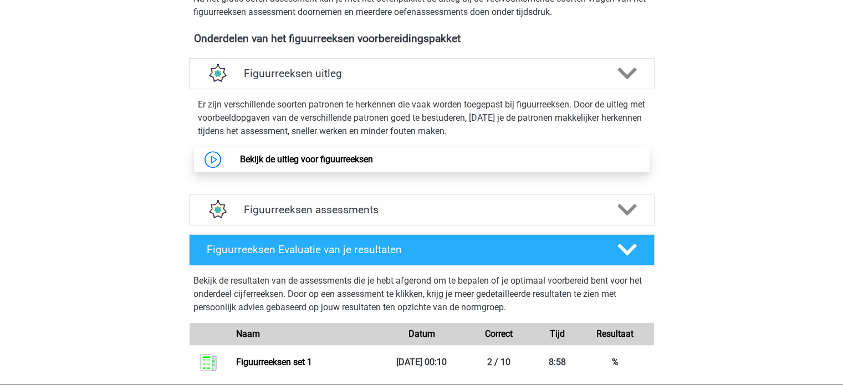
click at [338, 163] on link "Bekijk de uitleg voor figuurreeksen" at bounding box center [306, 159] width 133 height 11
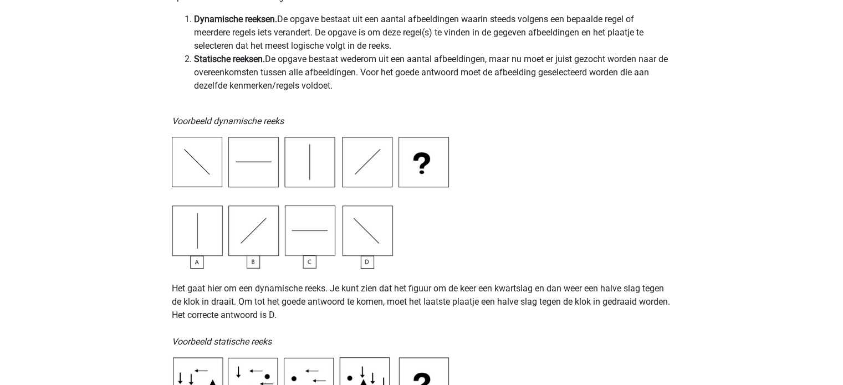
scroll to position [277, 0]
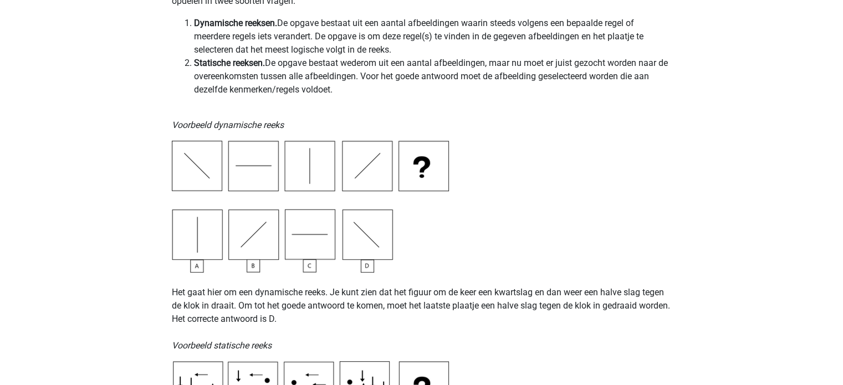
click at [312, 217] on img at bounding box center [310, 207] width 277 height 132
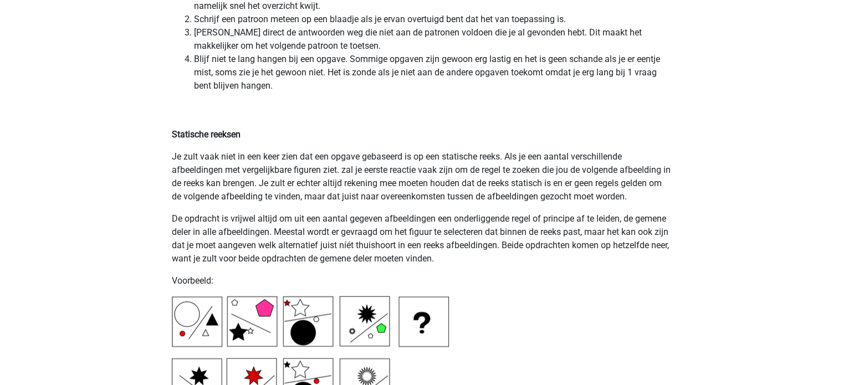
scroll to position [2325, 0]
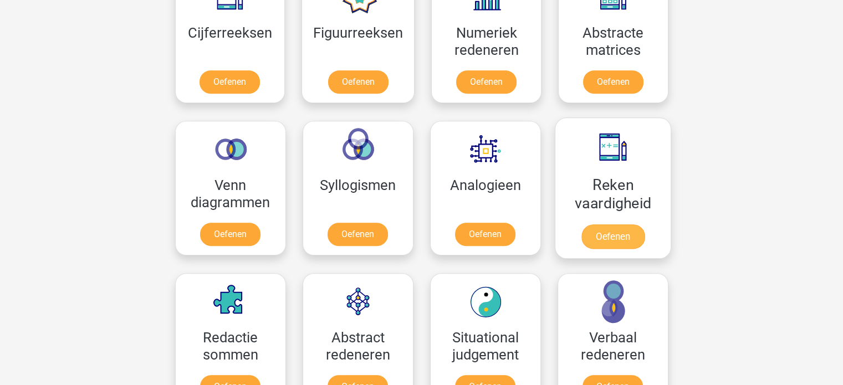
scroll to position [609, 0]
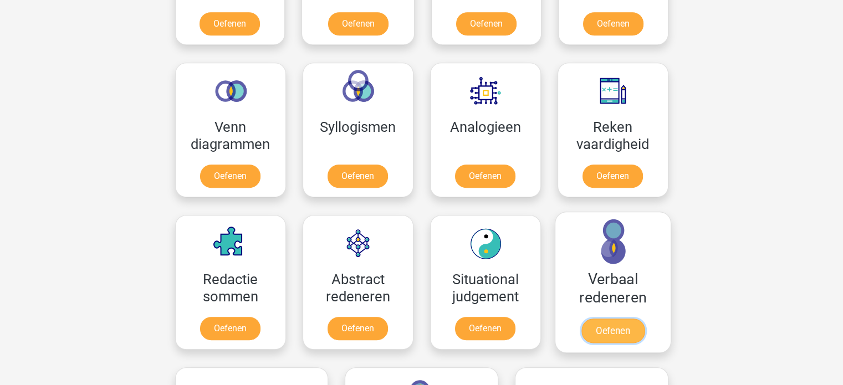
click at [588, 328] on link "Oefenen" at bounding box center [612, 331] width 63 height 24
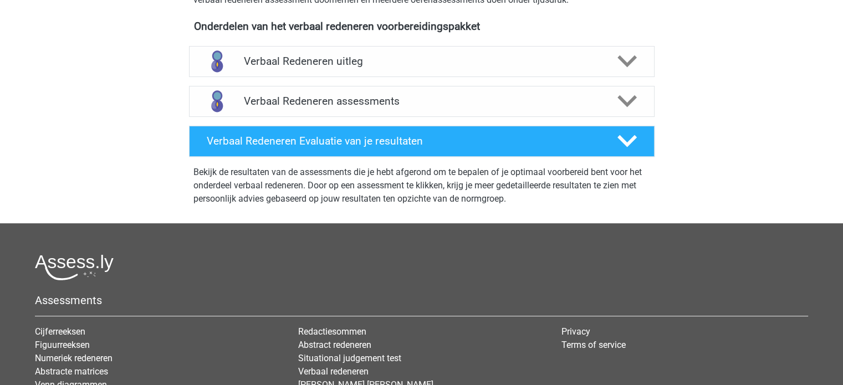
scroll to position [388, 0]
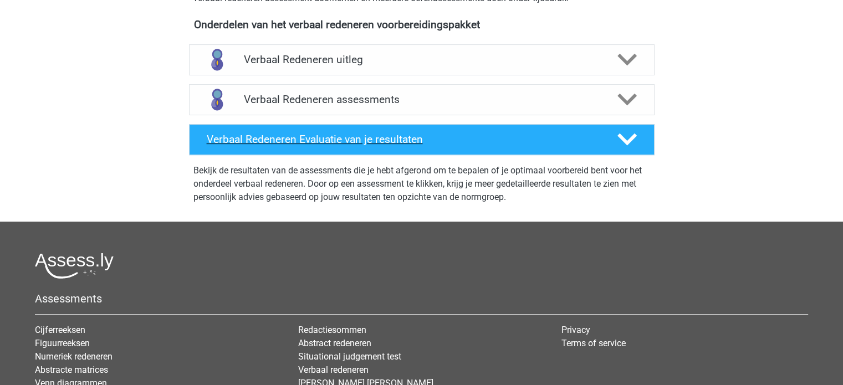
click at [388, 134] on h4 "Verbaal Redeneren Evaluatie van je resultaten" at bounding box center [403, 139] width 393 height 13
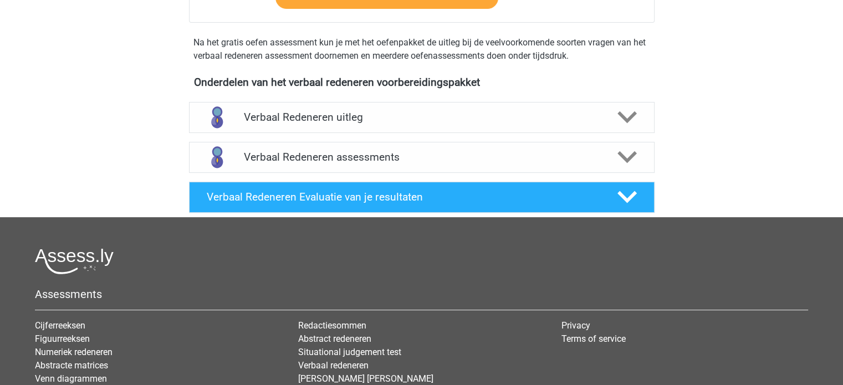
scroll to position [277, 0]
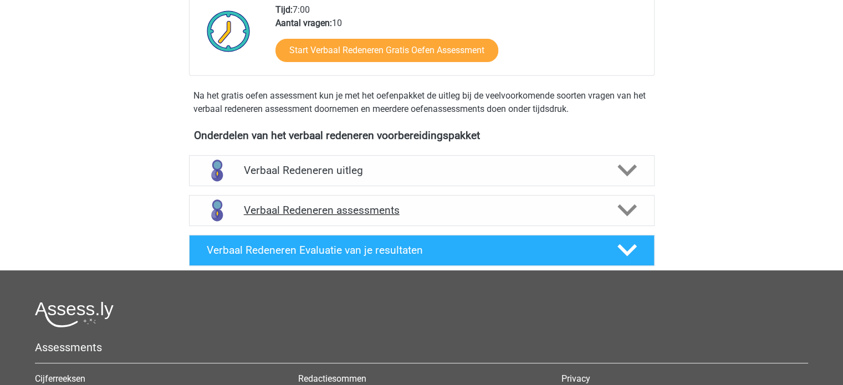
click at [354, 208] on h4 "Verbaal Redeneren assessments" at bounding box center [422, 210] width 356 height 13
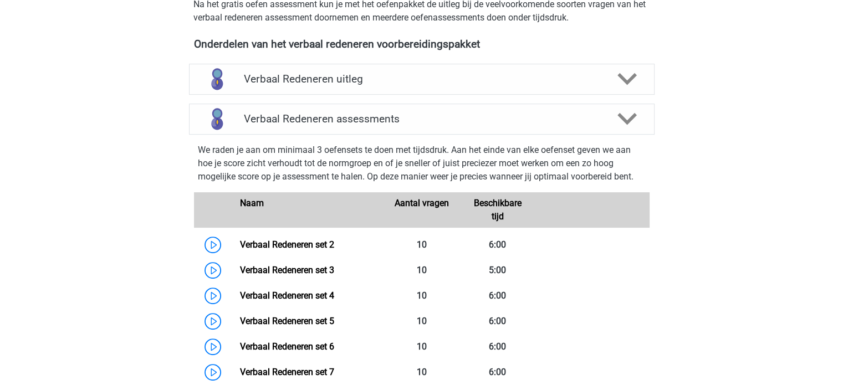
scroll to position [388, 0]
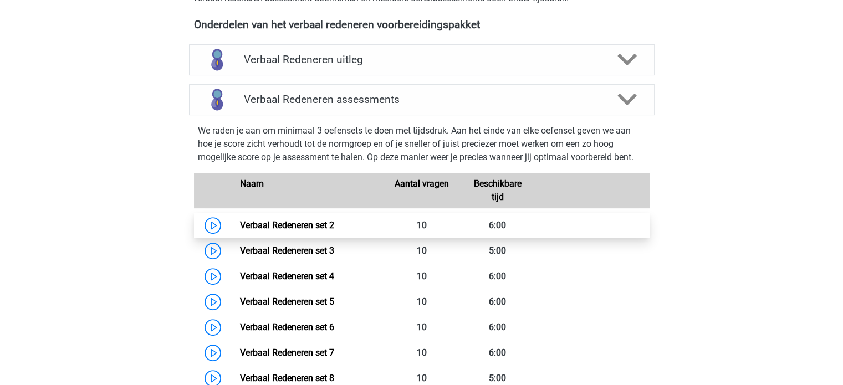
click at [298, 227] on link "Verbaal Redeneren set 2" at bounding box center [287, 225] width 94 height 11
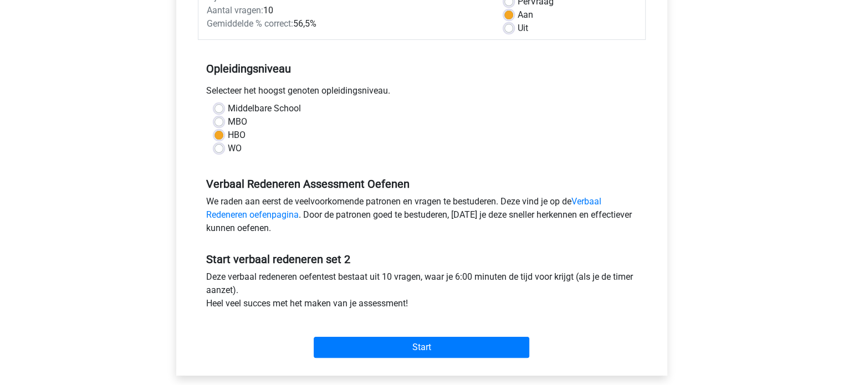
scroll to position [166, 0]
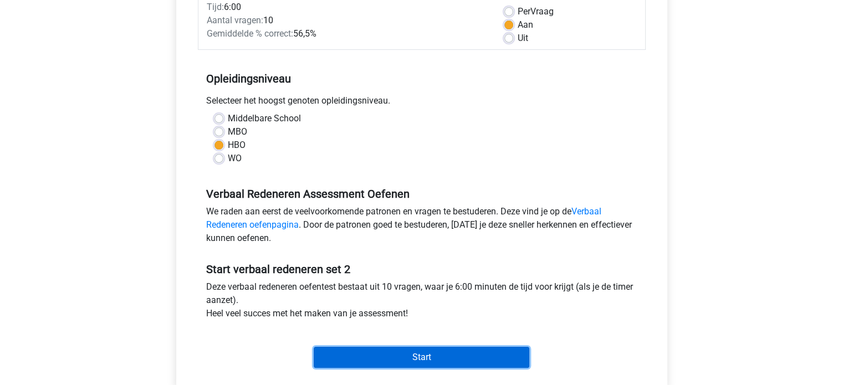
click at [397, 351] on input "Start" at bounding box center [422, 357] width 216 height 21
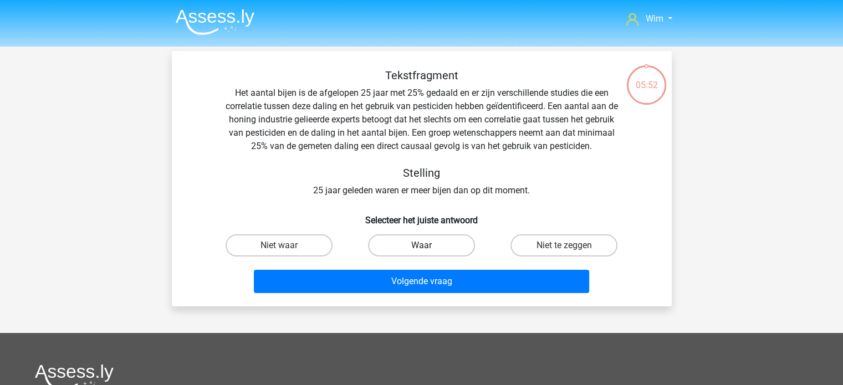
click at [412, 248] on label "Waar" at bounding box center [421, 245] width 107 height 22
click at [421, 248] on input "Waar" at bounding box center [424, 248] width 7 height 7
radio input "true"
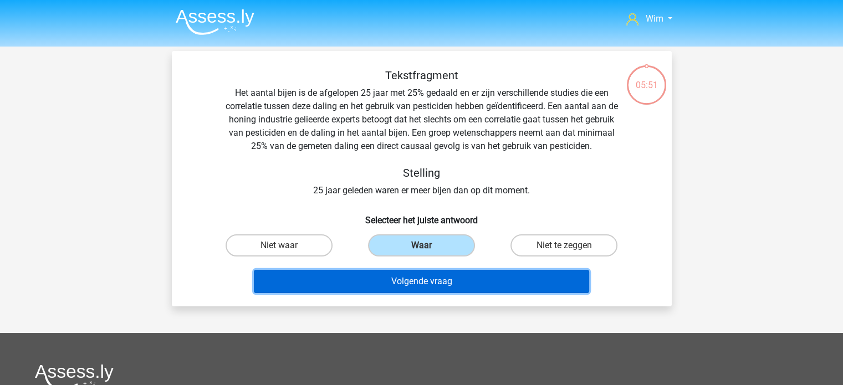
click at [416, 280] on button "Volgende vraag" at bounding box center [421, 281] width 335 height 23
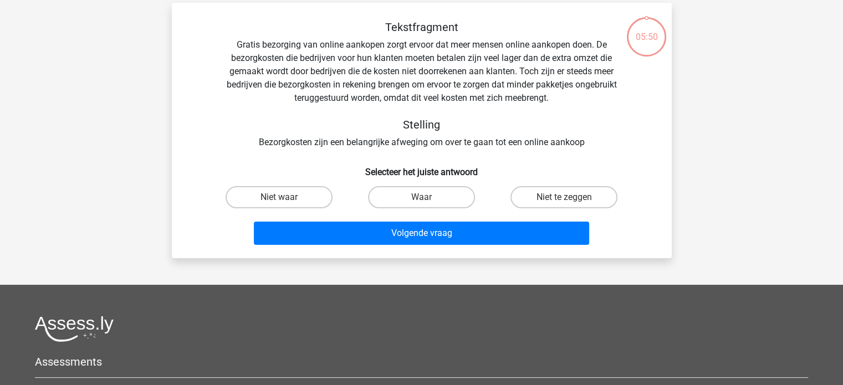
scroll to position [51, 0]
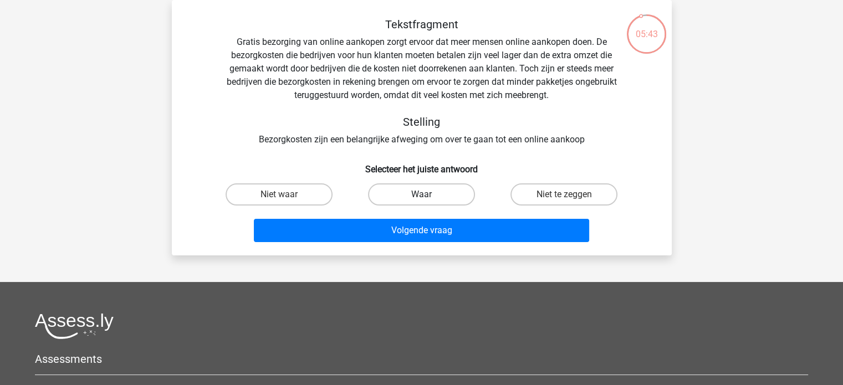
click at [416, 191] on label "Waar" at bounding box center [421, 194] width 107 height 22
click at [421, 194] on input "Waar" at bounding box center [424, 197] width 7 height 7
radio input "true"
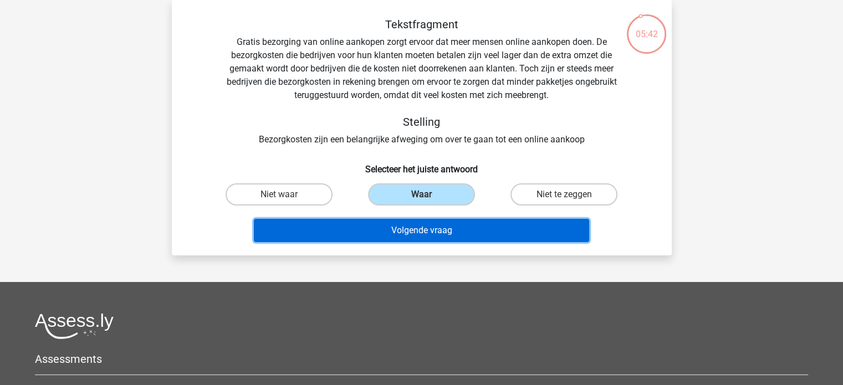
click at [416, 230] on button "Volgende vraag" at bounding box center [421, 230] width 335 height 23
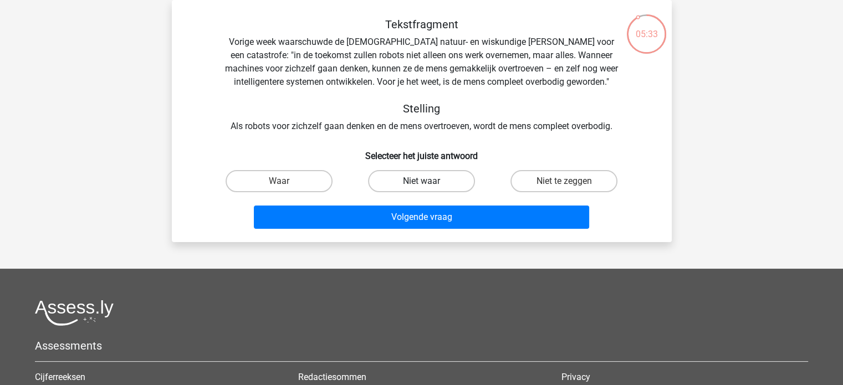
click at [431, 187] on label "Niet waar" at bounding box center [421, 181] width 107 height 22
click at [428, 187] on input "Niet waar" at bounding box center [424, 184] width 7 height 7
radio input "true"
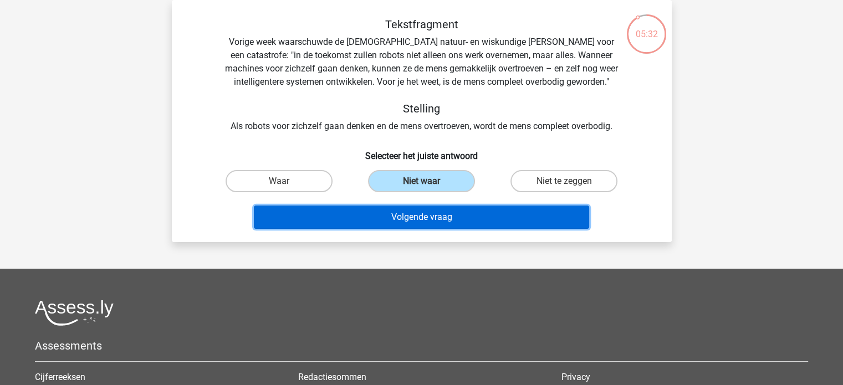
click at [427, 218] on button "Volgende vraag" at bounding box center [421, 217] width 335 height 23
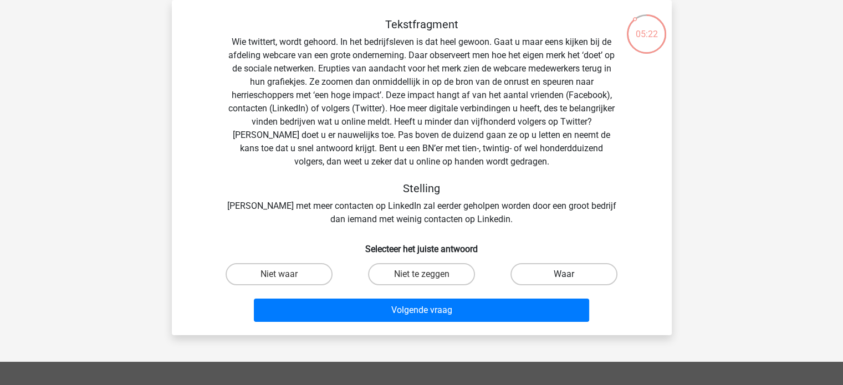
click at [529, 272] on label "Waar" at bounding box center [563, 274] width 107 height 22
click at [564, 274] on input "Waar" at bounding box center [567, 277] width 7 height 7
radio input "true"
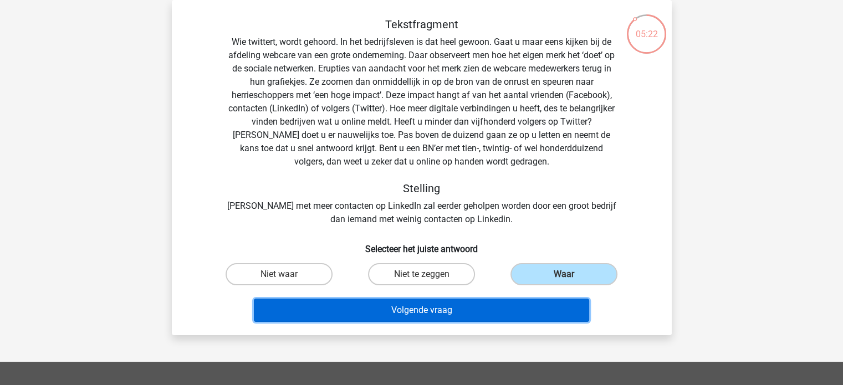
click at [453, 308] on button "Volgende vraag" at bounding box center [421, 310] width 335 height 23
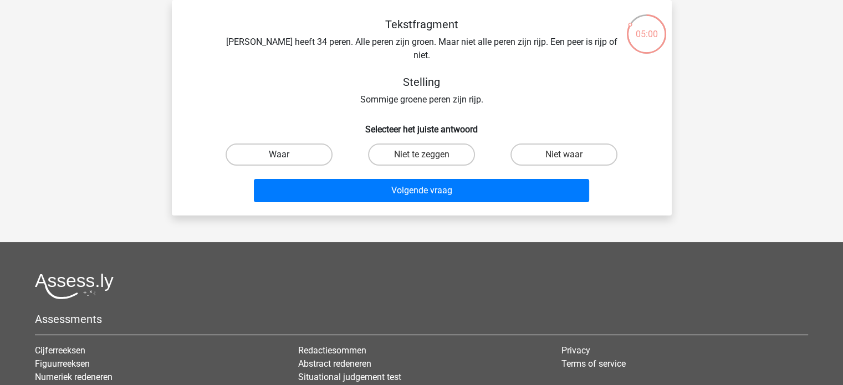
click at [304, 144] on label "Waar" at bounding box center [279, 155] width 107 height 22
click at [286, 155] on input "Waar" at bounding box center [282, 158] width 7 height 7
radio input "true"
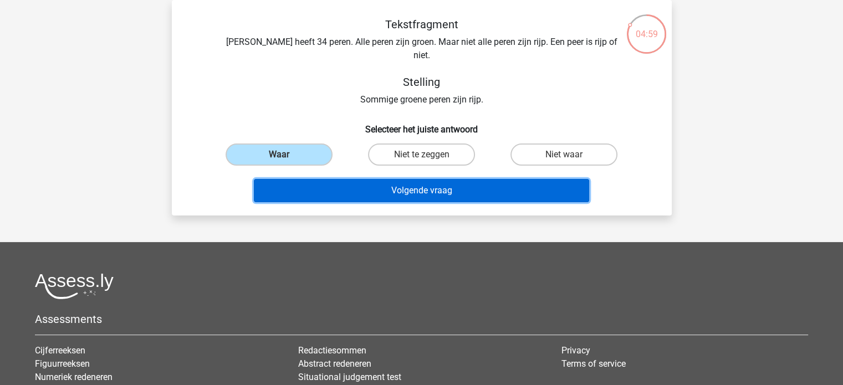
click at [406, 182] on button "Volgende vraag" at bounding box center [421, 190] width 335 height 23
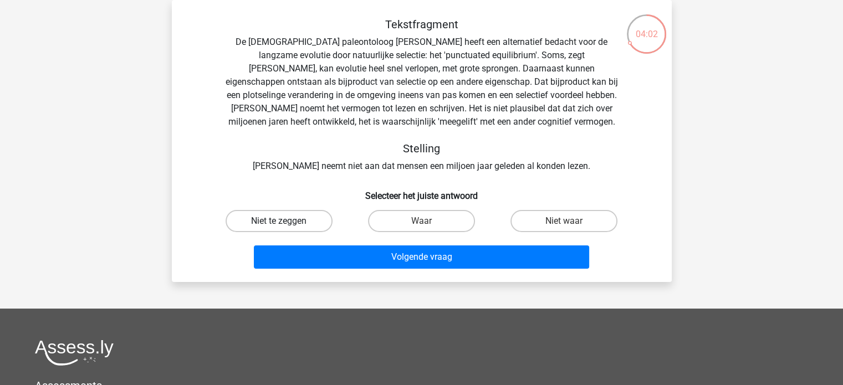
click at [329, 219] on label "Niet te zeggen" at bounding box center [279, 221] width 107 height 22
click at [286, 221] on input "Niet te zeggen" at bounding box center [282, 224] width 7 height 7
radio input "true"
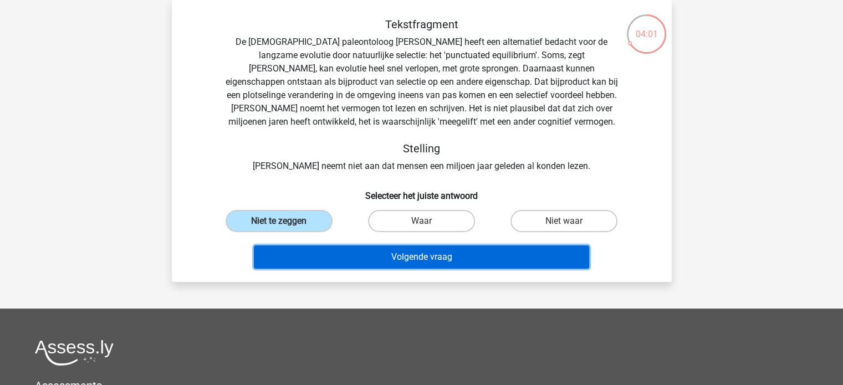
click at [355, 254] on button "Volgende vraag" at bounding box center [421, 256] width 335 height 23
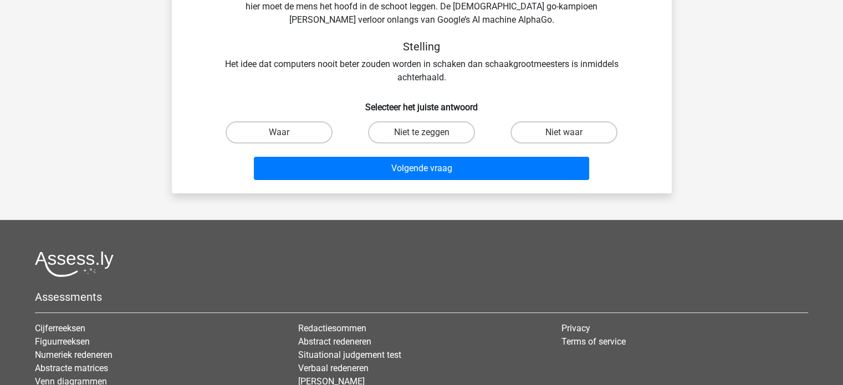
scroll to position [0, 0]
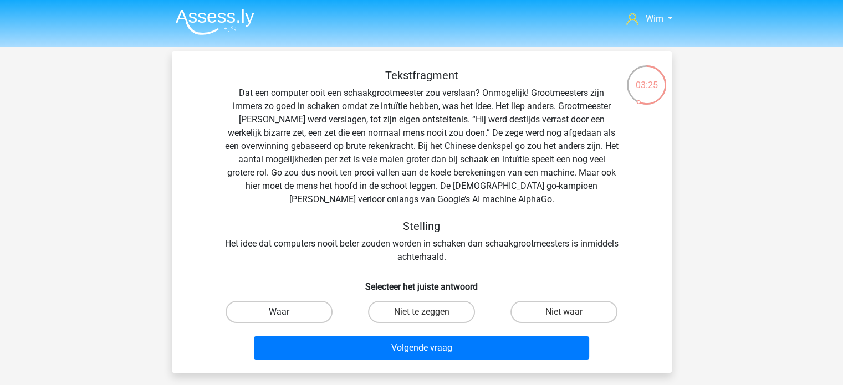
click at [302, 312] on label "Waar" at bounding box center [279, 312] width 107 height 22
click at [286, 312] on input "Waar" at bounding box center [282, 315] width 7 height 7
radio input "true"
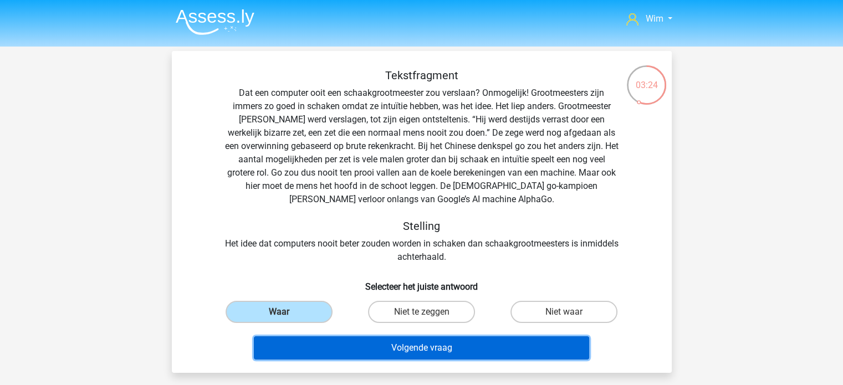
click at [322, 341] on button "Volgende vraag" at bounding box center [421, 347] width 335 height 23
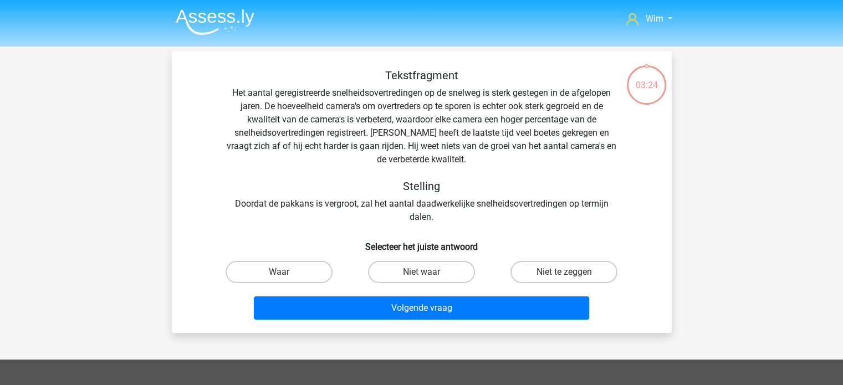
scroll to position [51, 0]
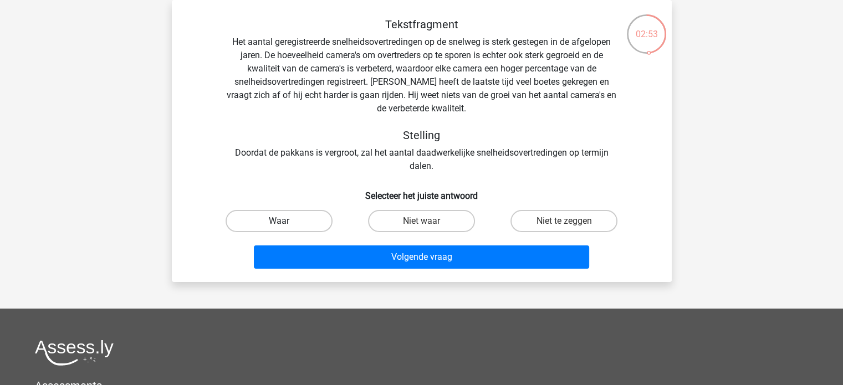
click at [303, 231] on label "Waar" at bounding box center [279, 221] width 107 height 22
click at [286, 228] on input "Waar" at bounding box center [282, 224] width 7 height 7
radio input "true"
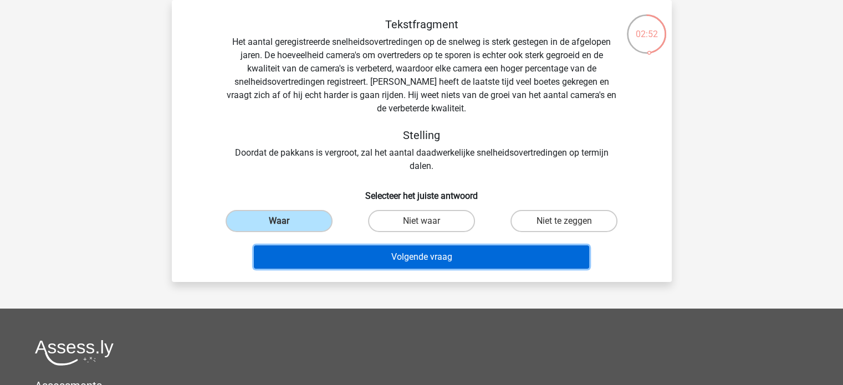
click at [313, 248] on button "Volgende vraag" at bounding box center [421, 256] width 335 height 23
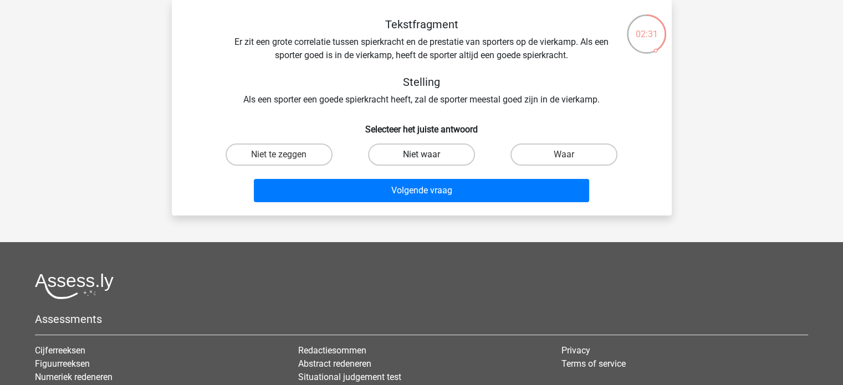
click at [406, 155] on label "Niet waar" at bounding box center [421, 155] width 107 height 22
click at [421, 155] on input "Niet waar" at bounding box center [424, 158] width 7 height 7
radio input "true"
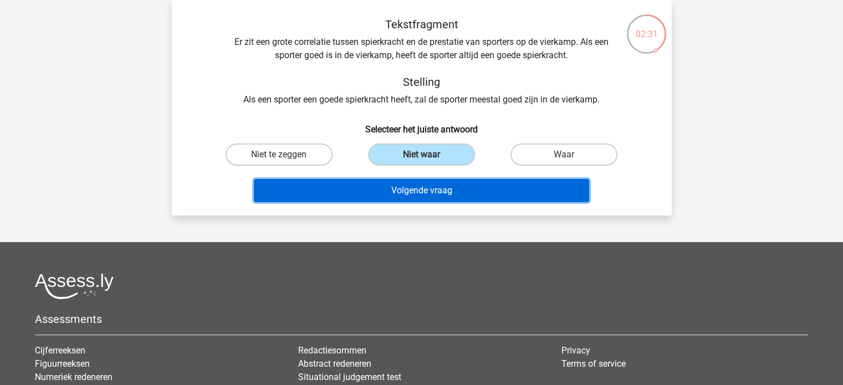
click at [406, 188] on button "Volgende vraag" at bounding box center [421, 190] width 335 height 23
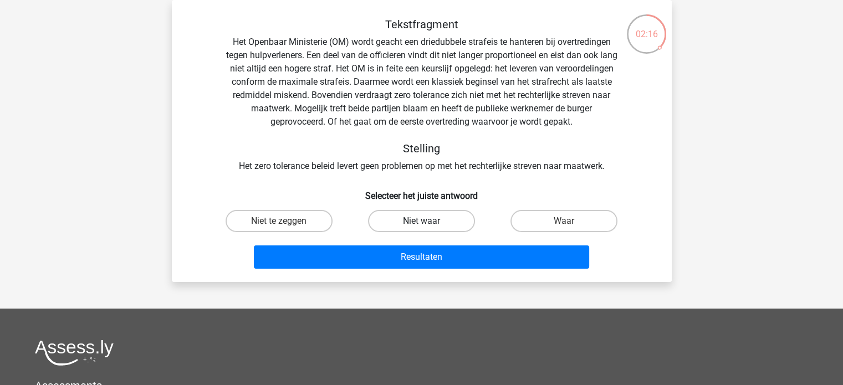
click at [418, 217] on label "Niet waar" at bounding box center [421, 221] width 107 height 22
click at [421, 221] on input "Niet waar" at bounding box center [424, 224] width 7 height 7
radio input "true"
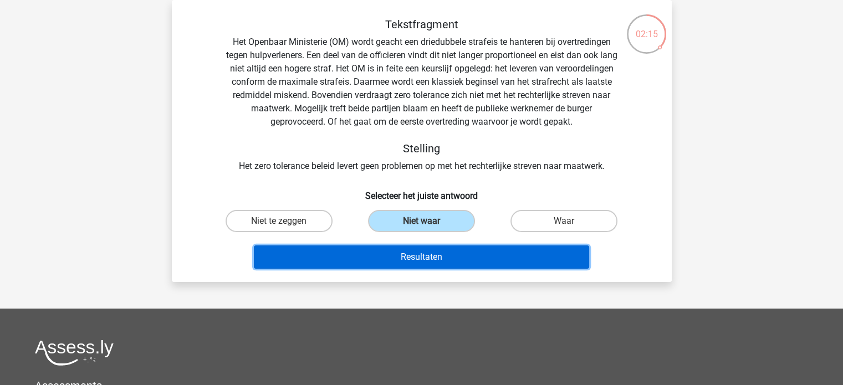
click at [412, 252] on button "Resultaten" at bounding box center [421, 256] width 335 height 23
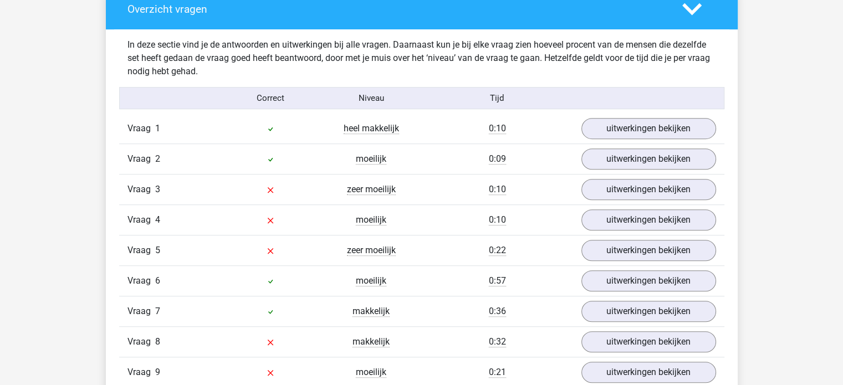
scroll to position [609, 0]
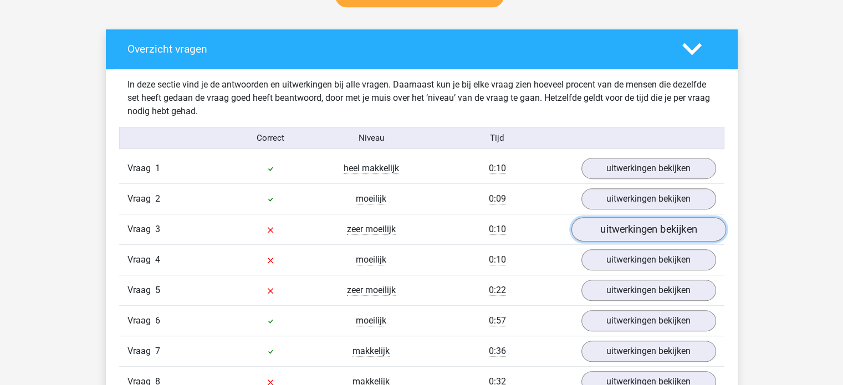
click at [693, 224] on link "uitwerkingen bekijken" at bounding box center [648, 230] width 155 height 24
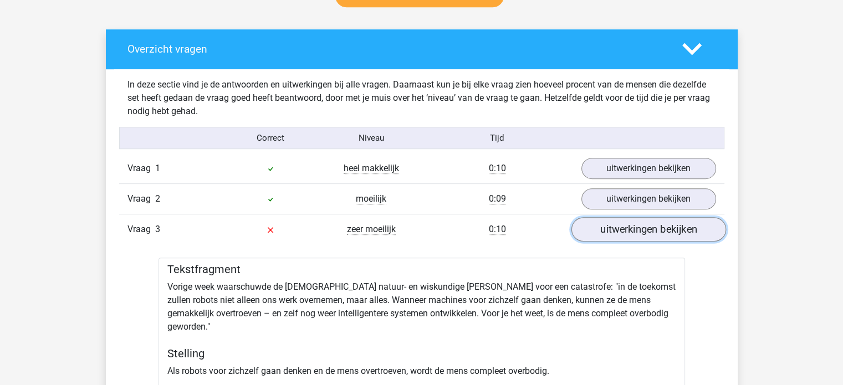
click at [673, 222] on link "uitwerkingen bekijken" at bounding box center [648, 230] width 155 height 24
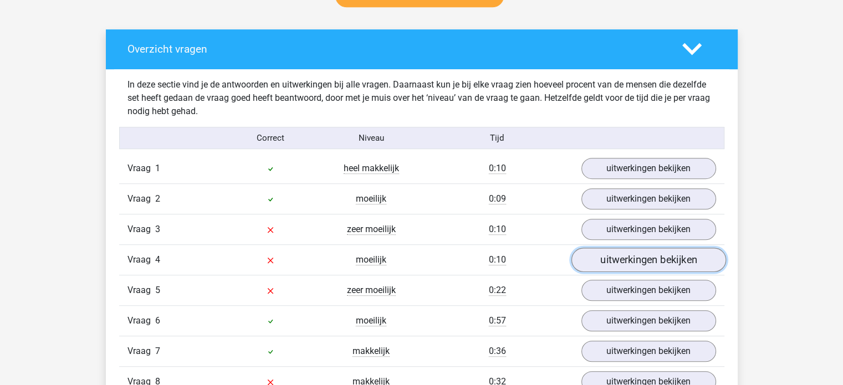
click at [645, 259] on link "uitwerkingen bekijken" at bounding box center [648, 260] width 155 height 24
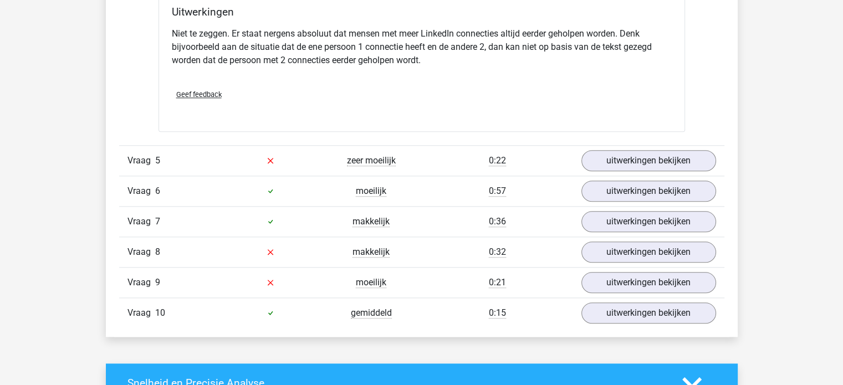
scroll to position [1164, 0]
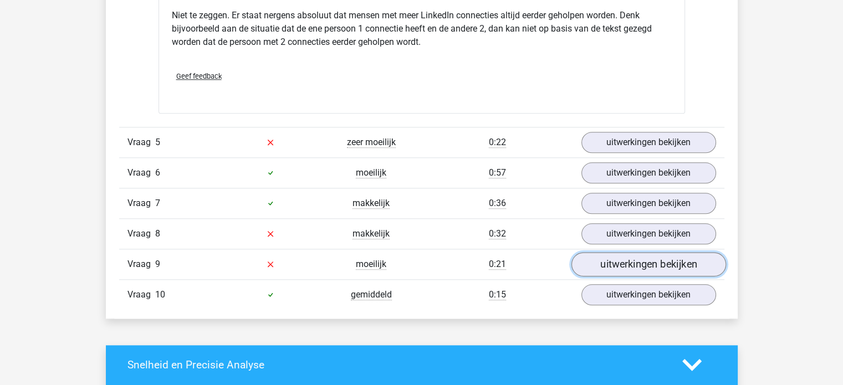
click at [629, 261] on link "uitwerkingen bekijken" at bounding box center [648, 264] width 155 height 24
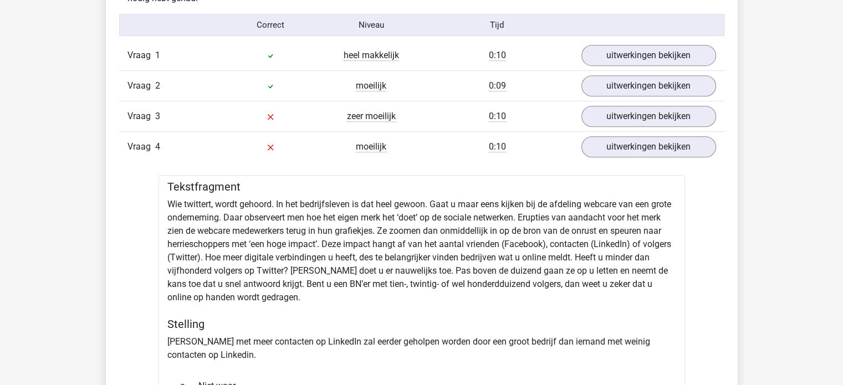
scroll to position [554, 0]
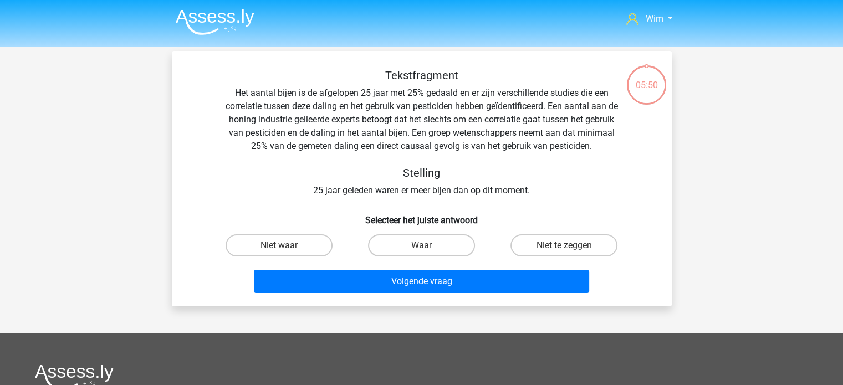
click at [202, 15] on img at bounding box center [215, 22] width 79 height 26
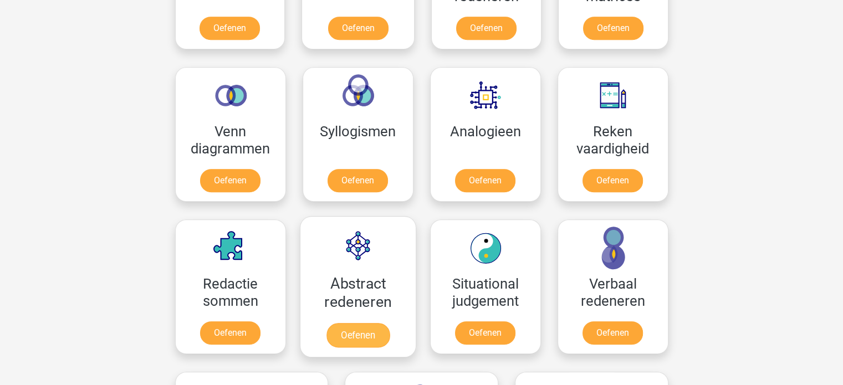
scroll to position [665, 0]
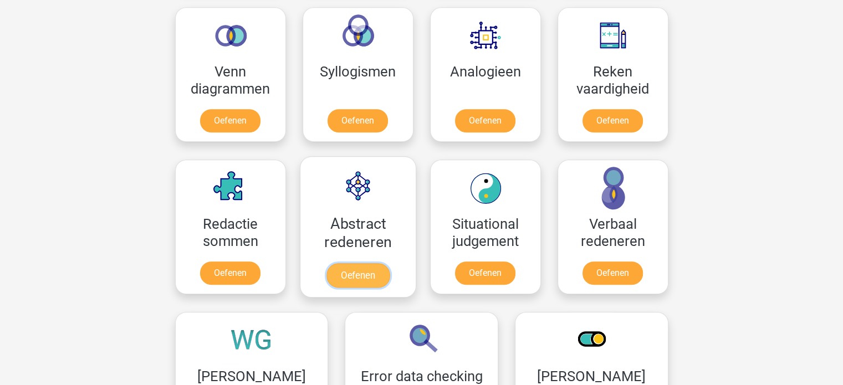
click at [348, 268] on link "Oefenen" at bounding box center [357, 275] width 63 height 24
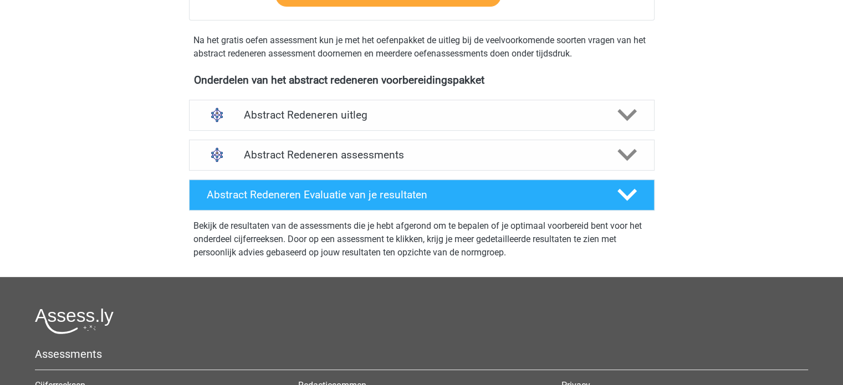
scroll to position [332, 0]
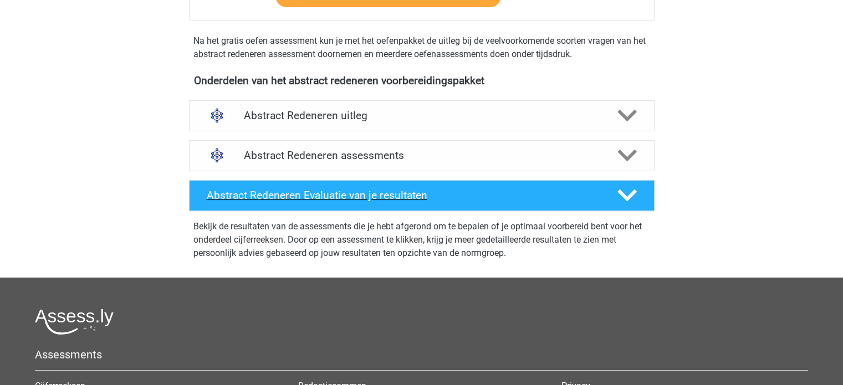
click at [355, 193] on h4 "Abstract Redeneren Evaluatie van je resultaten" at bounding box center [403, 195] width 393 height 13
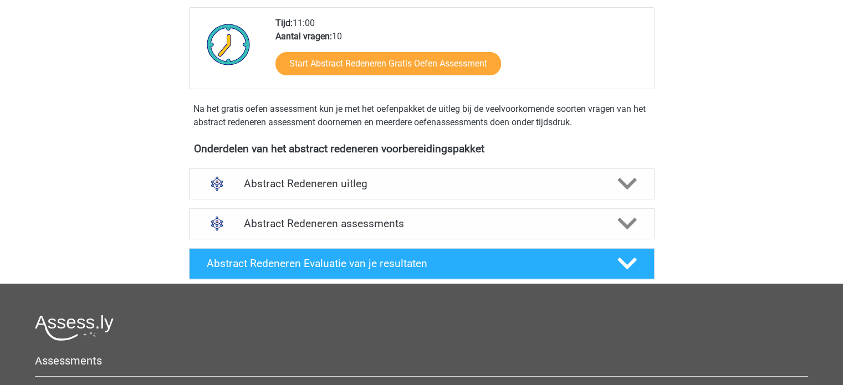
scroll to position [166, 0]
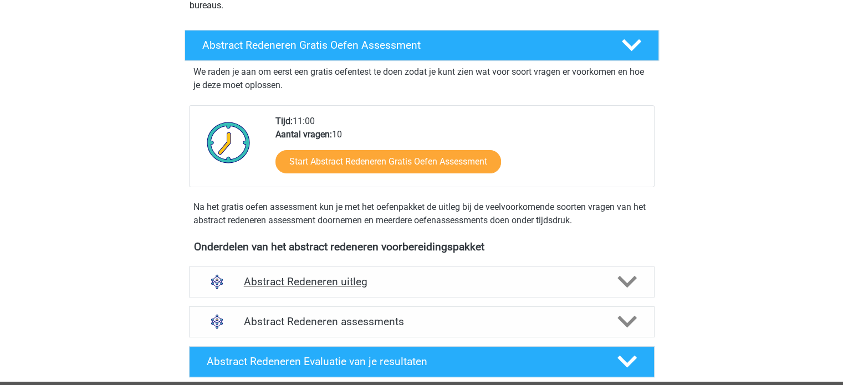
click at [315, 272] on div "Abstract Redeneren uitleg" at bounding box center [421, 282] width 465 height 31
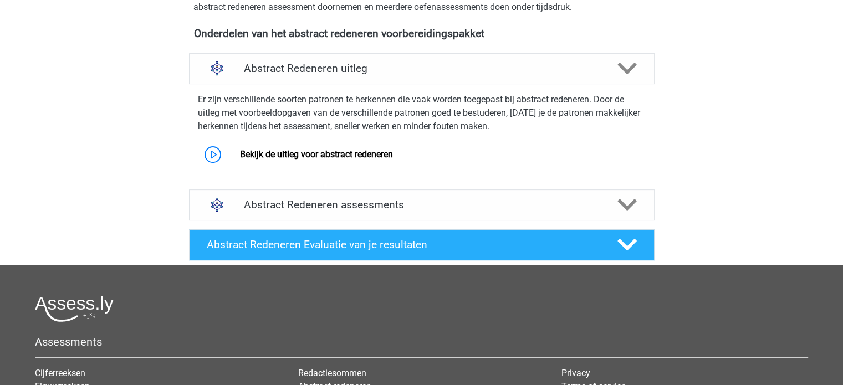
scroll to position [443, 0]
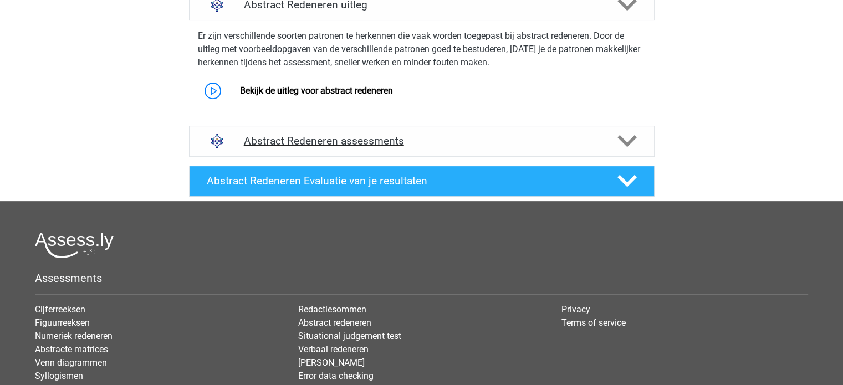
click at [354, 129] on div "Abstract Redeneren assessments" at bounding box center [421, 141] width 465 height 31
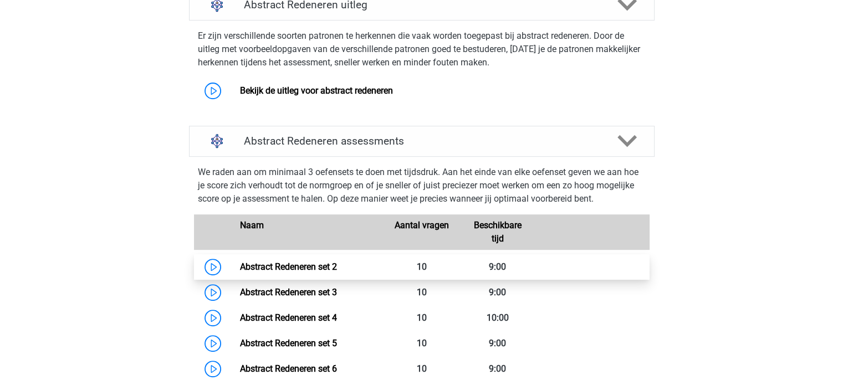
click at [280, 269] on link "Abstract Redeneren set 2" at bounding box center [288, 267] width 97 height 11
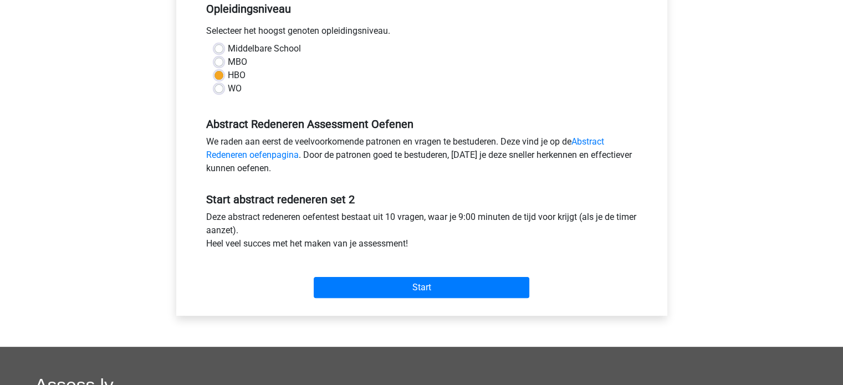
scroll to position [332, 0]
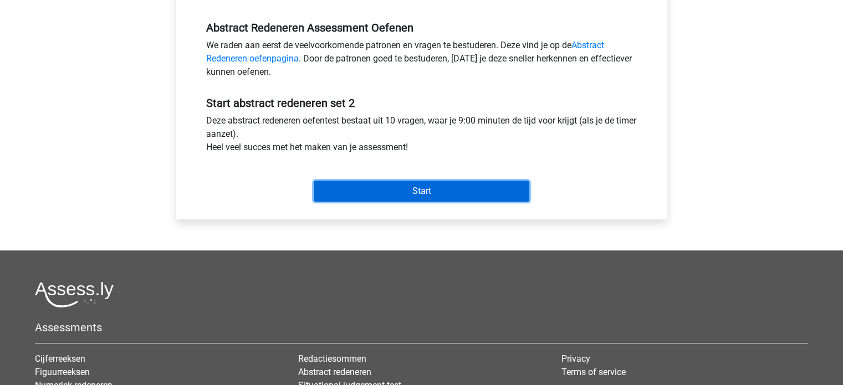
click at [379, 194] on input "Start" at bounding box center [422, 191] width 216 height 21
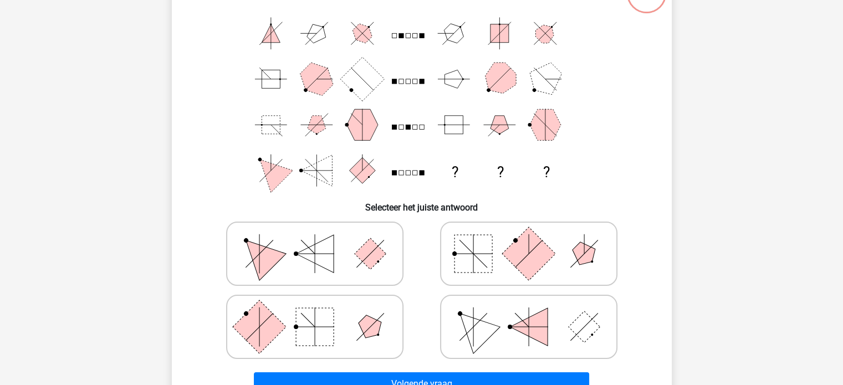
scroll to position [111, 0]
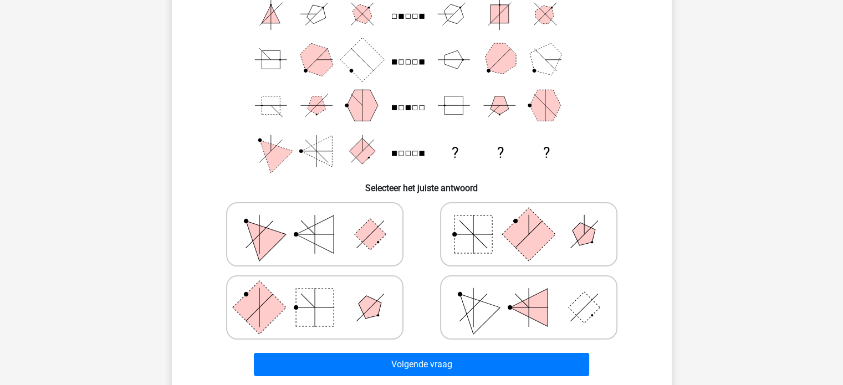
click at [315, 295] on rect at bounding box center [315, 308] width 38 height 38
click at [315, 294] on input "radio" at bounding box center [318, 289] width 7 height 7
radio input "true"
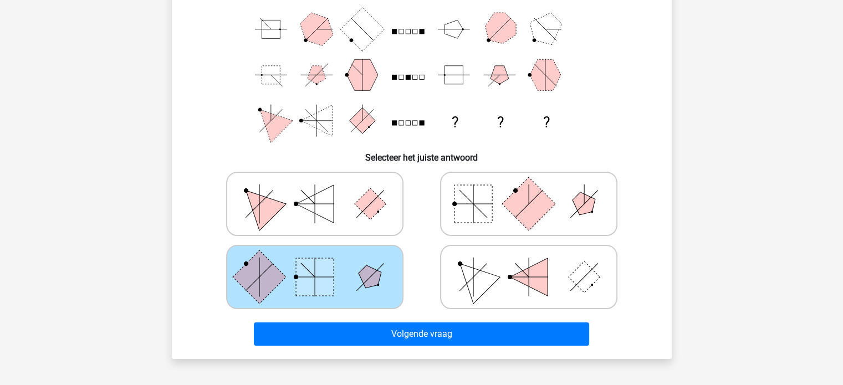
scroll to position [166, 0]
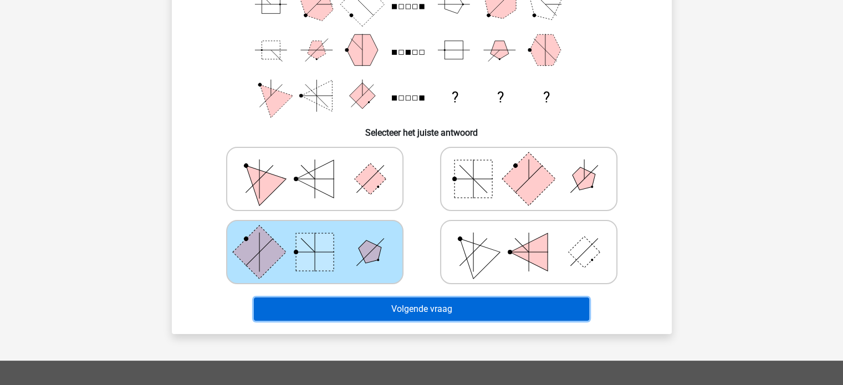
click at [400, 303] on button "Volgende vraag" at bounding box center [421, 309] width 335 height 23
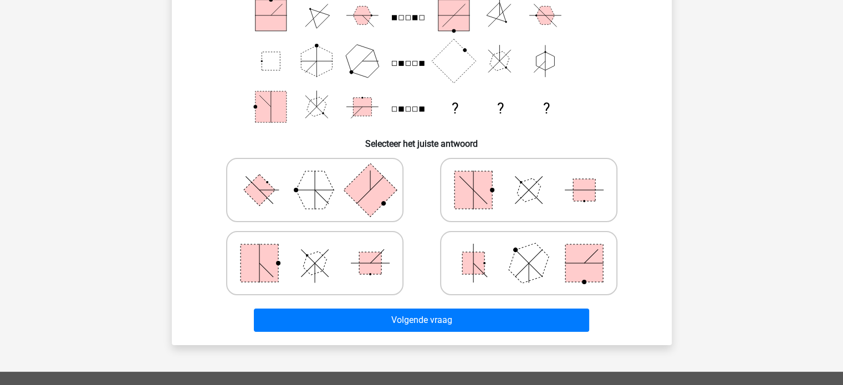
scroll to position [156, 0]
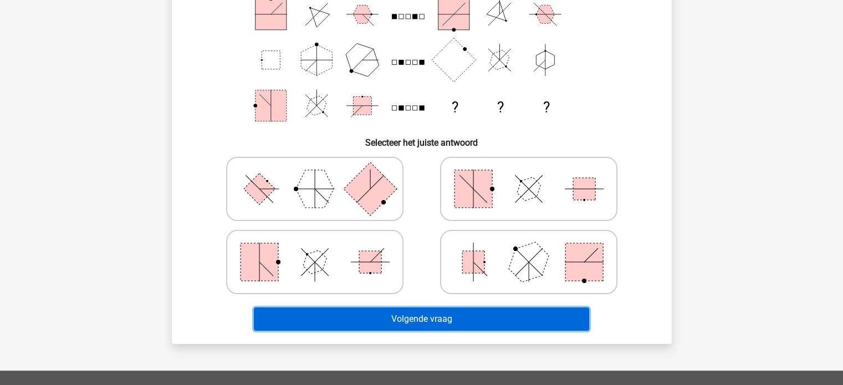
click at [408, 309] on button "Volgende vraag" at bounding box center [421, 319] width 335 height 23
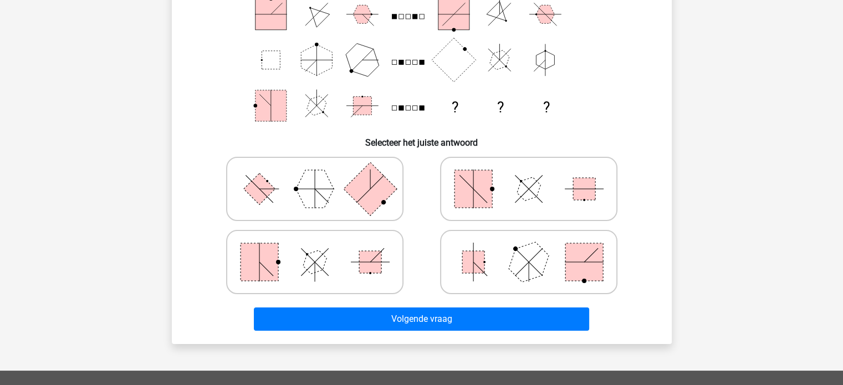
click at [461, 263] on icon at bounding box center [528, 261] width 166 height 55
click at [529, 248] on input "radio" at bounding box center [532, 244] width 7 height 7
radio input "true"
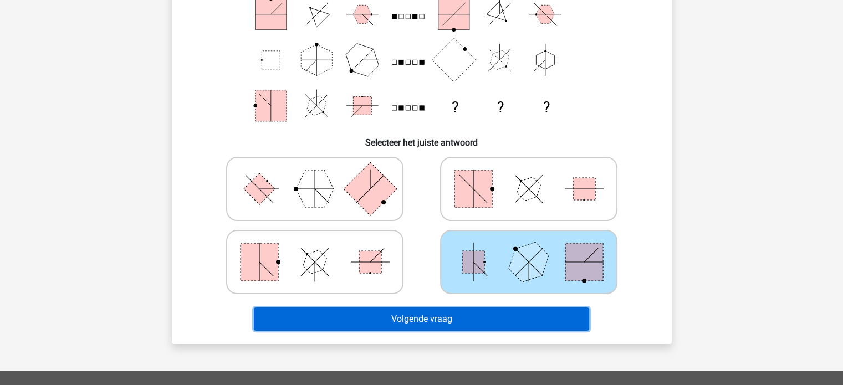
click at [437, 315] on button "Volgende vraag" at bounding box center [421, 319] width 335 height 23
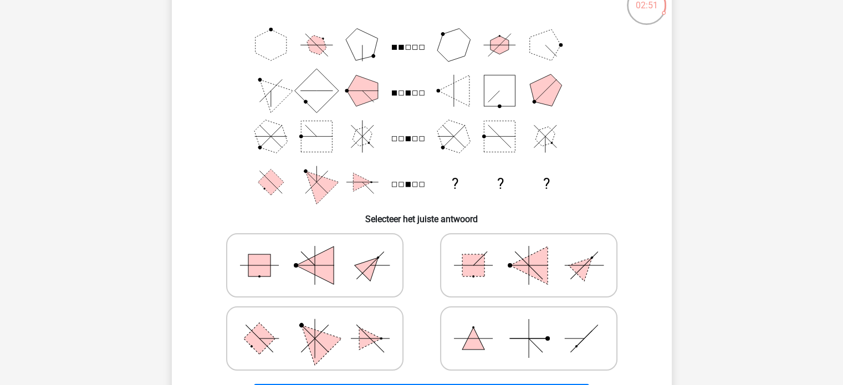
scroll to position [55, 0]
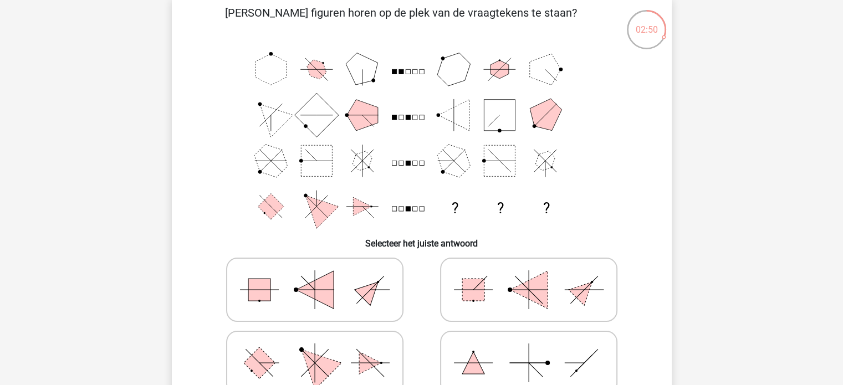
click at [517, 278] on icon at bounding box center [528, 289] width 166 height 55
click at [529, 276] on input "radio" at bounding box center [532, 272] width 7 height 7
radio input "true"
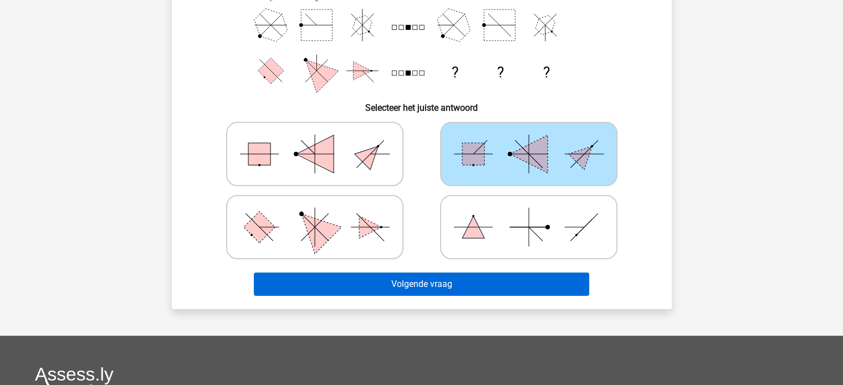
scroll to position [222, 0]
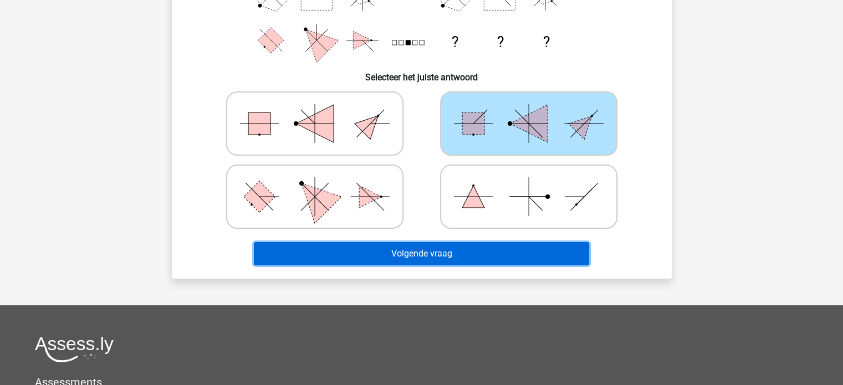
click at [493, 255] on button "Volgende vraag" at bounding box center [421, 253] width 335 height 23
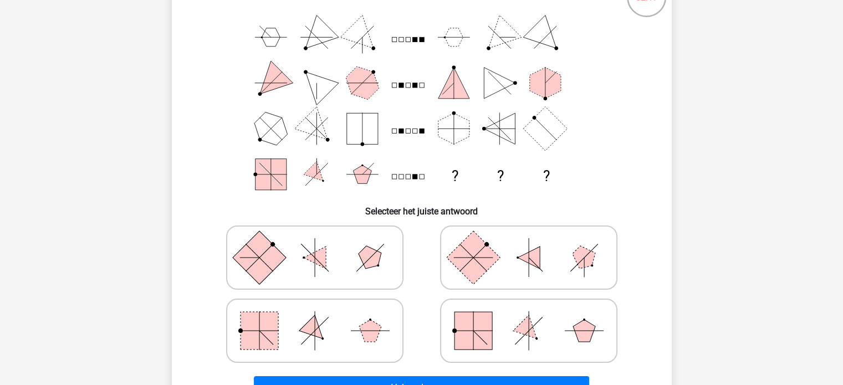
scroll to position [106, 0]
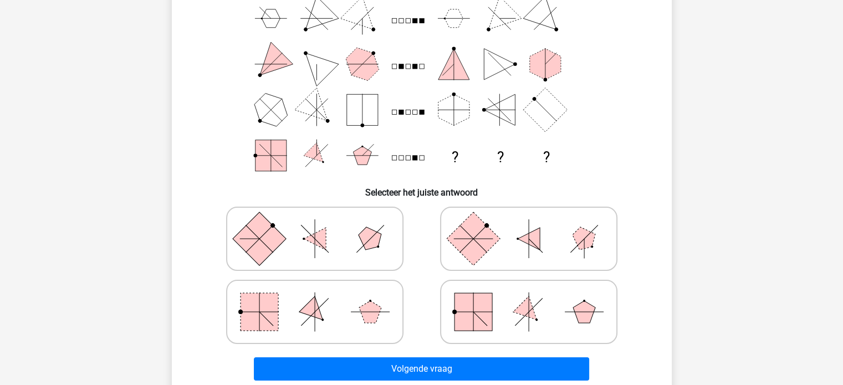
click at [503, 232] on icon at bounding box center [528, 238] width 166 height 55
click at [529, 225] on input "radio" at bounding box center [532, 221] width 7 height 7
radio input "true"
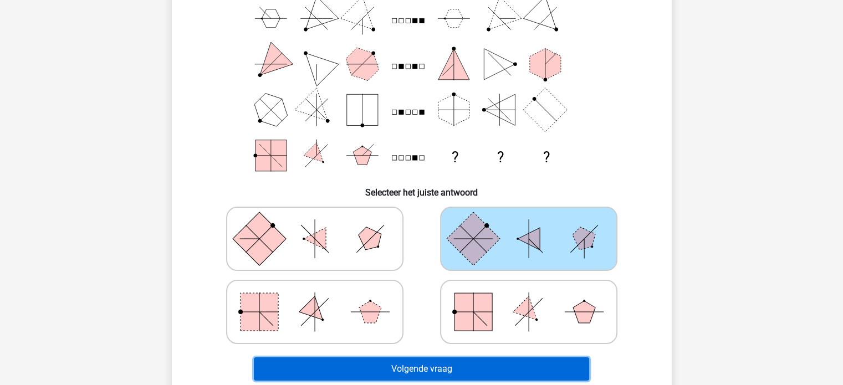
click at [437, 367] on button "Volgende vraag" at bounding box center [421, 368] width 335 height 23
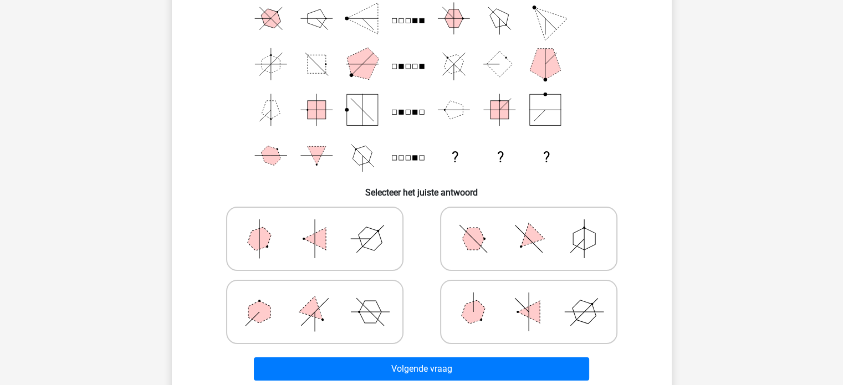
click at [535, 297] on icon at bounding box center [528, 311] width 166 height 55
click at [535, 297] on input "radio" at bounding box center [532, 294] width 7 height 7
radio input "true"
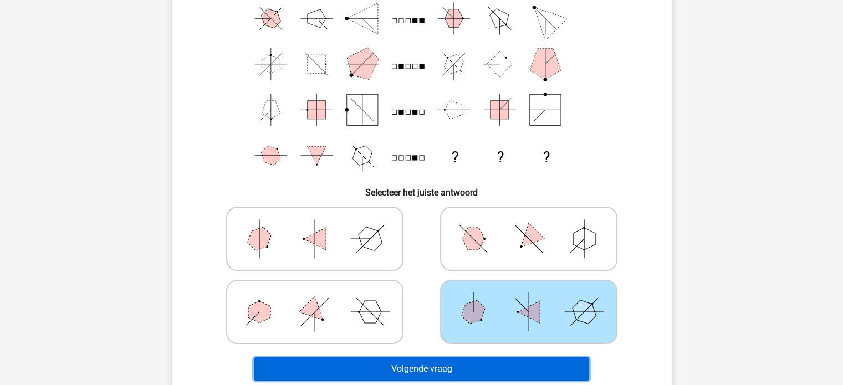
click at [441, 371] on button "Volgende vraag" at bounding box center [421, 368] width 335 height 23
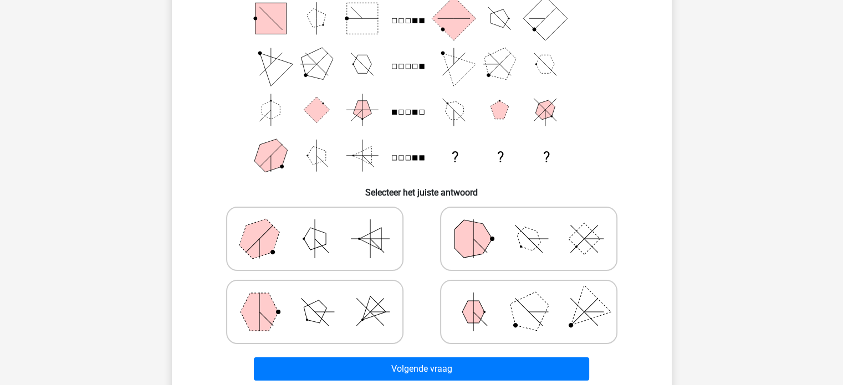
click at [573, 310] on icon at bounding box center [528, 311] width 166 height 55
click at [536, 298] on input "radio" at bounding box center [532, 294] width 7 height 7
radio input "true"
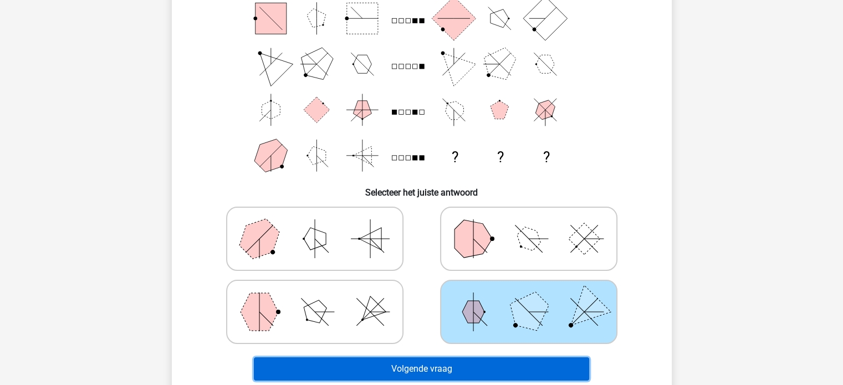
click at [521, 367] on button "Volgende vraag" at bounding box center [421, 368] width 335 height 23
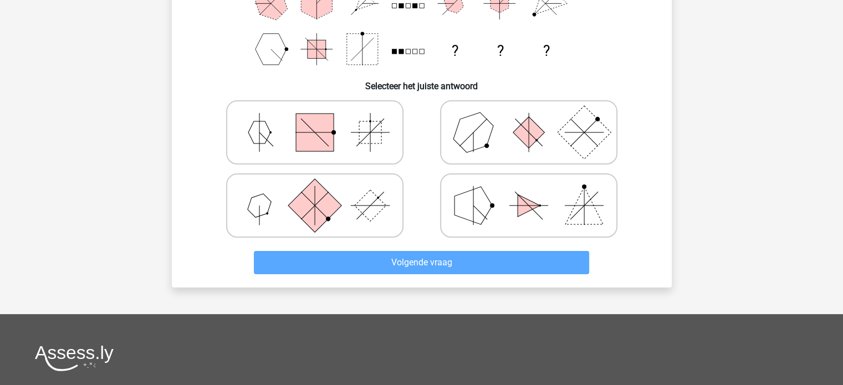
scroll to position [38, 0]
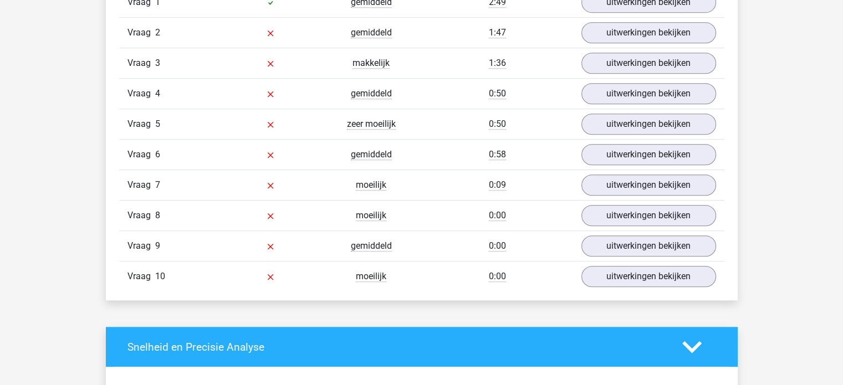
scroll to position [665, 0]
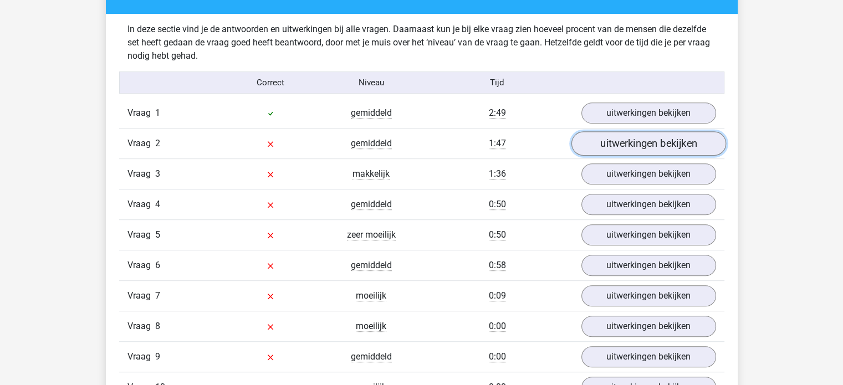
click at [613, 144] on link "uitwerkingen bekijken" at bounding box center [648, 144] width 155 height 24
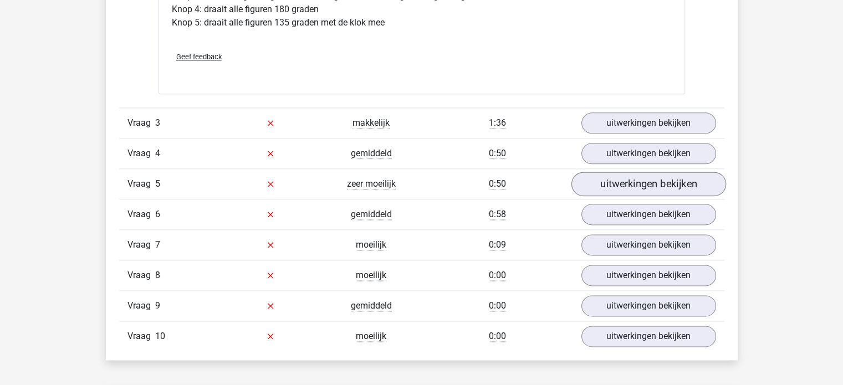
scroll to position [1385, 0]
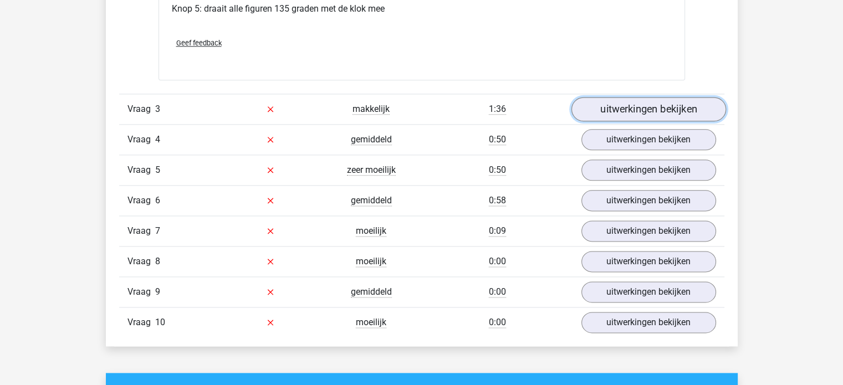
click at [690, 110] on link "uitwerkingen bekijken" at bounding box center [648, 109] width 155 height 24
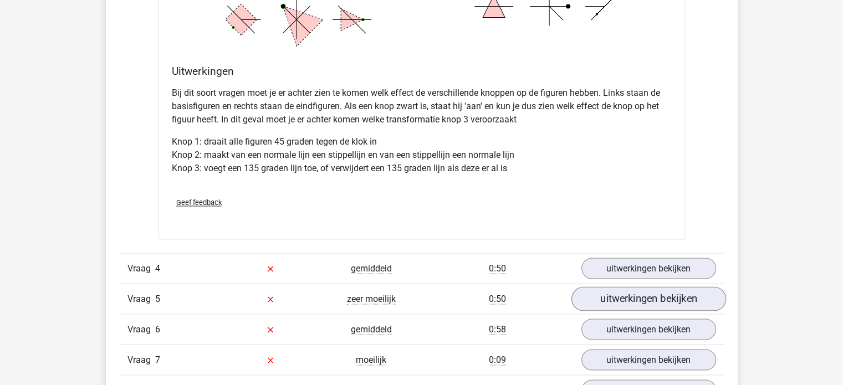
scroll to position [1939, 0]
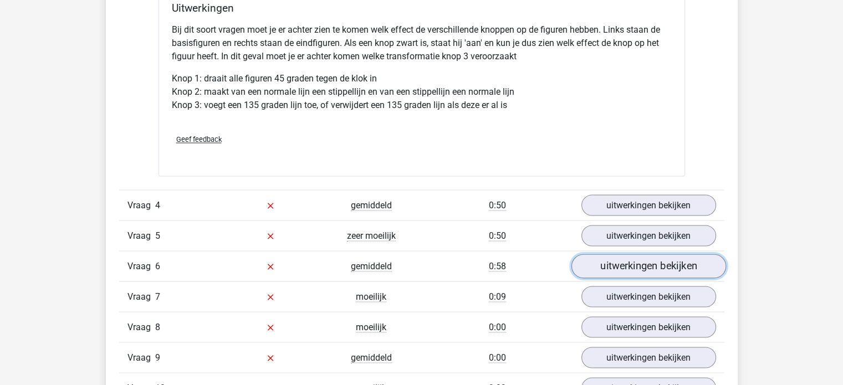
click at [610, 260] on link "uitwerkingen bekijken" at bounding box center [648, 266] width 155 height 24
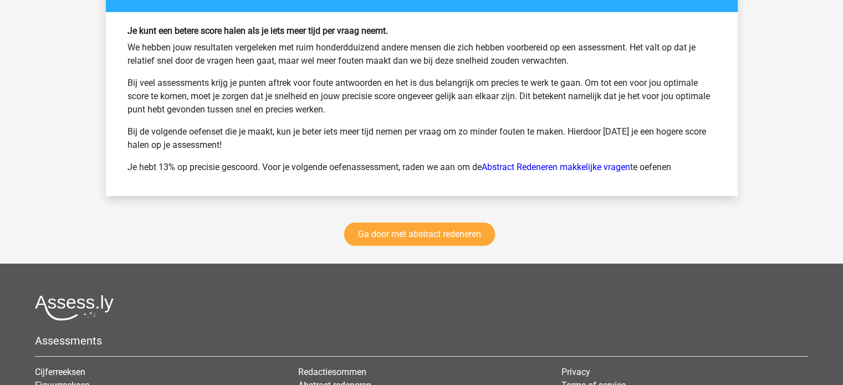
scroll to position [3572, 0]
